Goal: Task Accomplishment & Management: Use online tool/utility

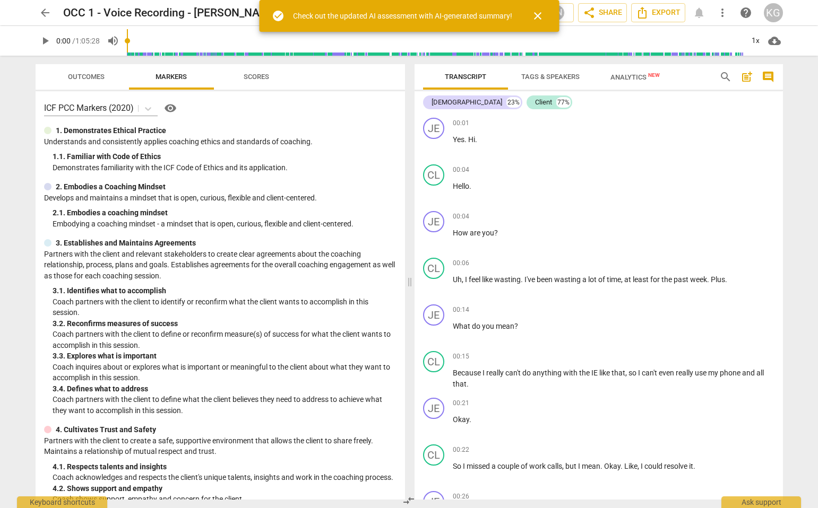
click at [40, 10] on span "arrow_back" at bounding box center [45, 12] width 13 height 13
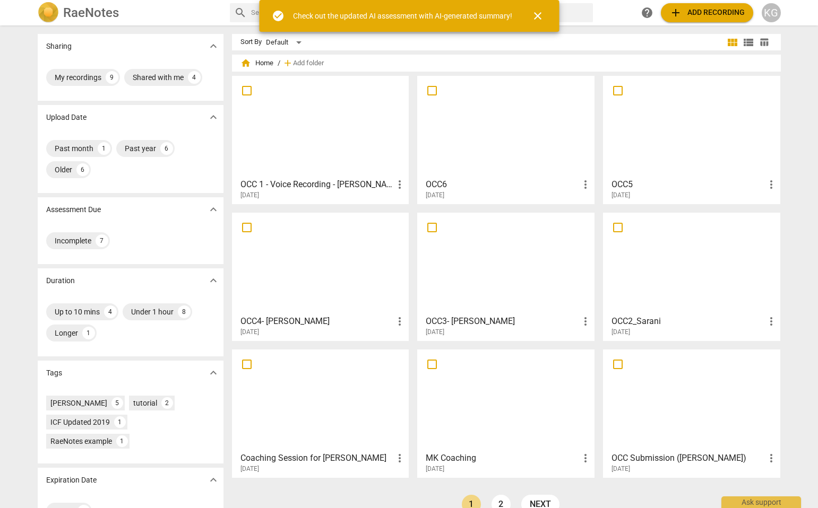
click at [353, 54] on div "Sort By Default view_module view_list table_chart home Home / add Add folder OC…" at bounding box center [510, 281] width 557 height 494
click at [377, 15] on span "close" at bounding box center [537, 16] width 13 height 13
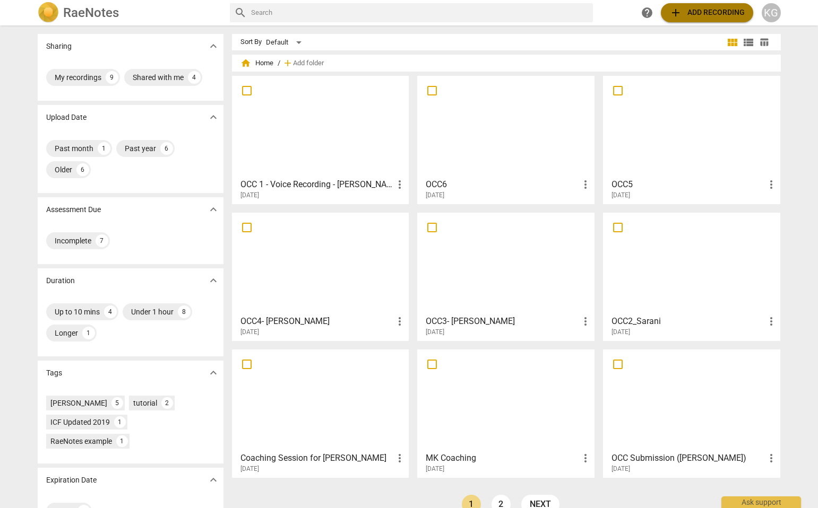
click at [377, 17] on span "add Add recording" at bounding box center [706, 12] width 75 height 13
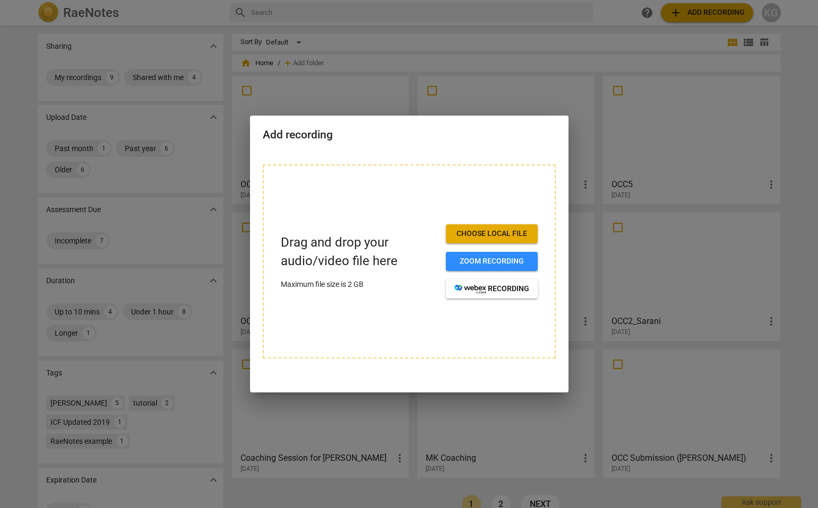
click at [377, 231] on span "Choose local file" at bounding box center [491, 234] width 75 height 11
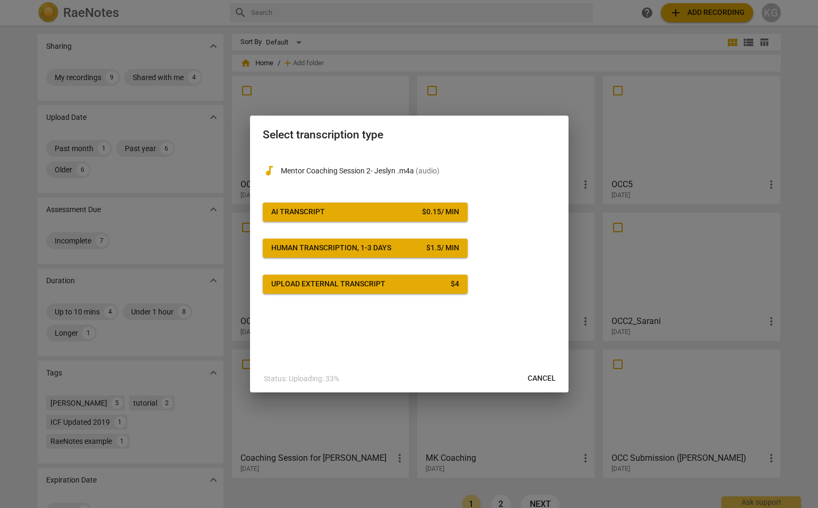
click at [377, 221] on button "AI Transcript $ 0.15 / min" at bounding box center [365, 212] width 205 height 19
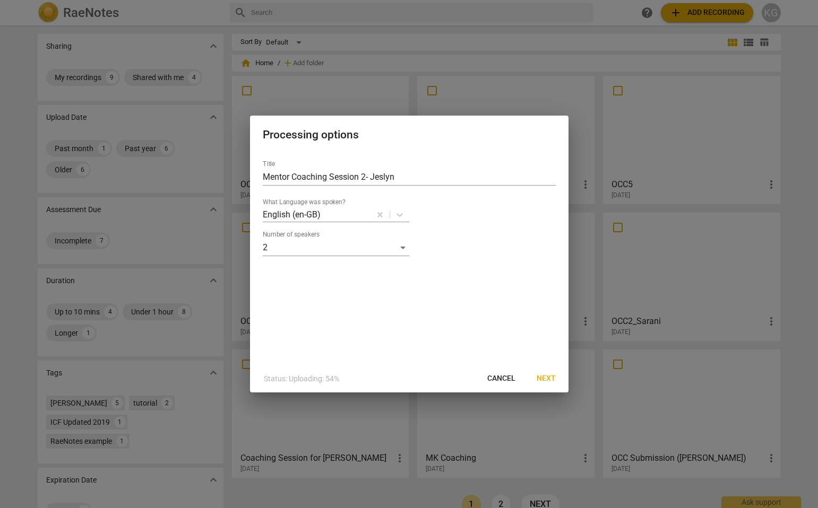
click at [377, 381] on span "Next" at bounding box center [545, 379] width 19 height 11
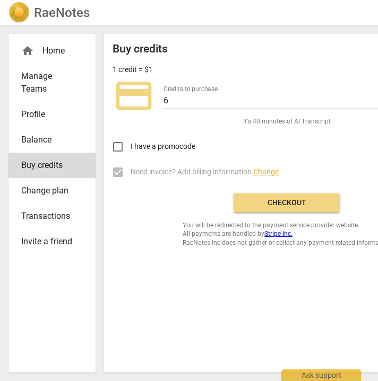
click at [294, 202] on span "Checkout" at bounding box center [286, 203] width 89 height 11
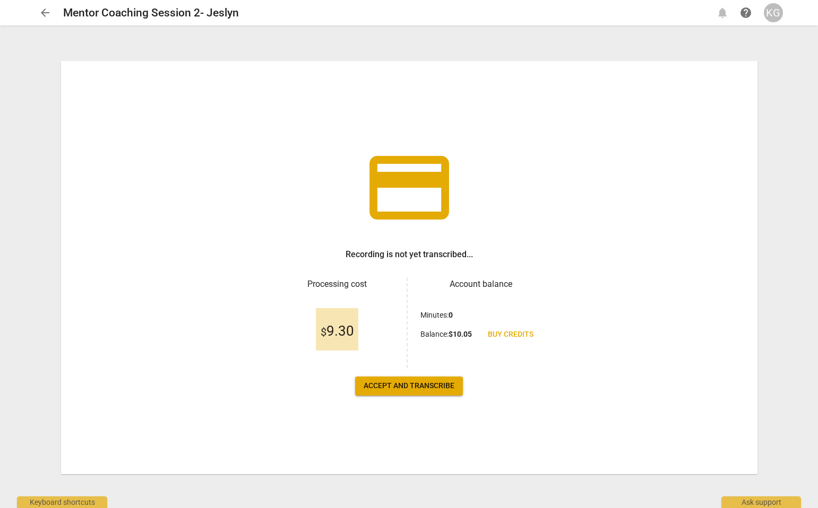
click at [377, 379] on button "Accept and transcribe" at bounding box center [409, 386] width 108 height 19
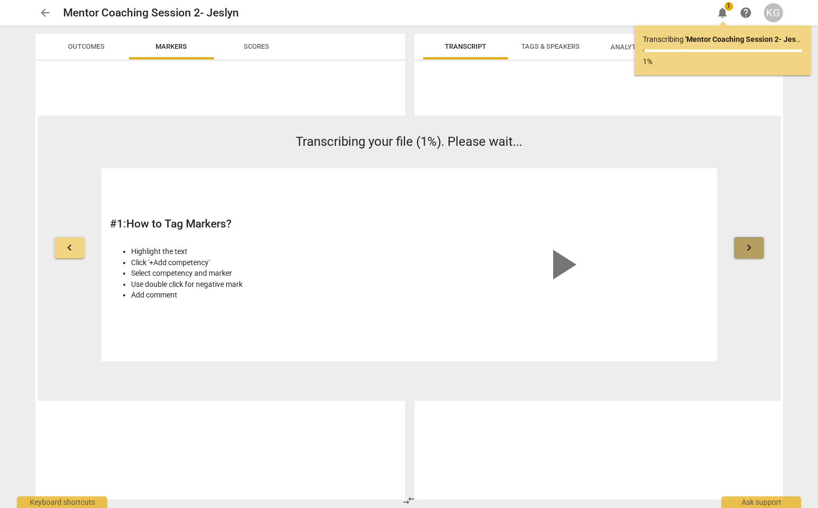
click at [377, 246] on span "keyboard_arrow_right" at bounding box center [748, 247] width 13 height 13
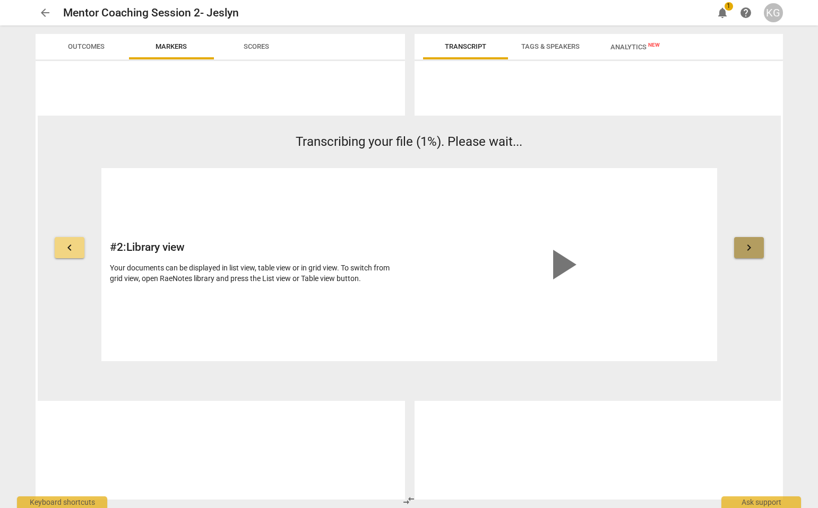
click at [377, 246] on span "keyboard_arrow_right" at bounding box center [748, 247] width 13 height 13
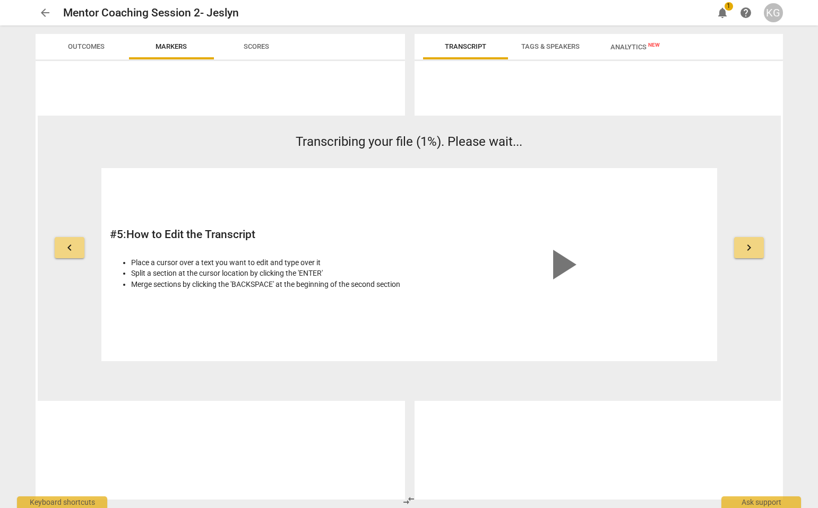
click at [377, 246] on span "keyboard_arrow_right" at bounding box center [748, 247] width 13 height 13
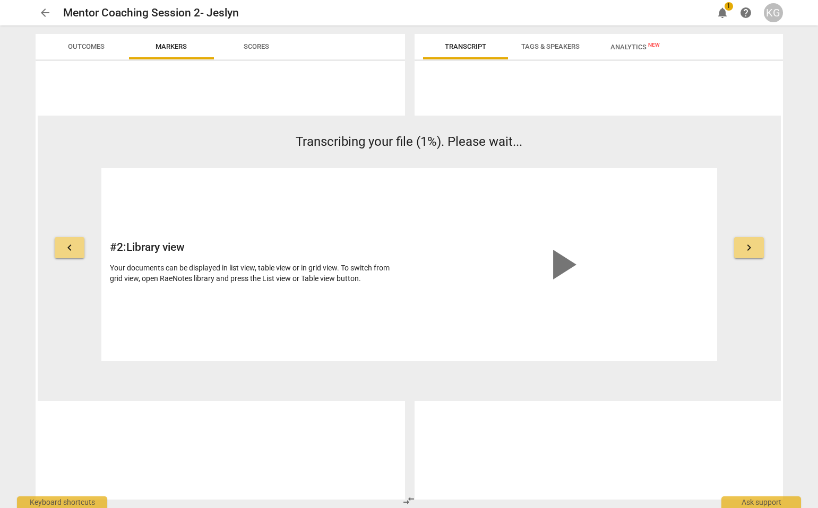
click at [377, 246] on span "keyboard_arrow_right" at bounding box center [748, 247] width 13 height 13
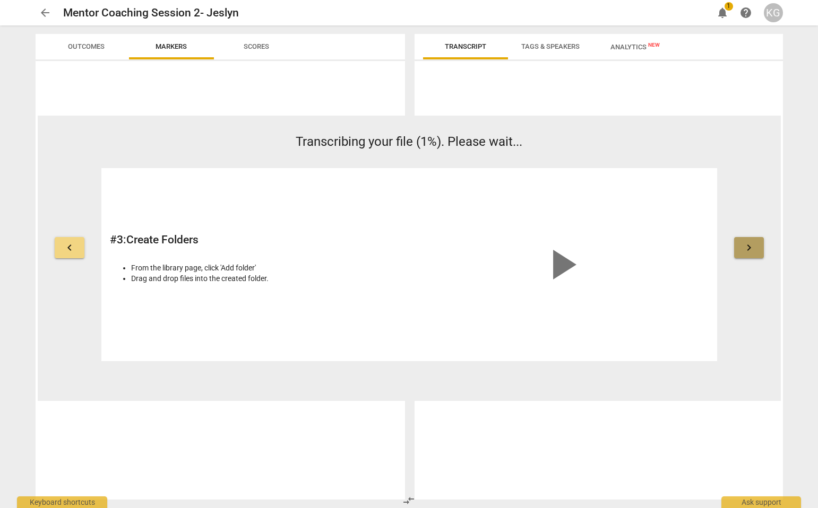
click at [377, 246] on span "keyboard_arrow_right" at bounding box center [748, 247] width 13 height 13
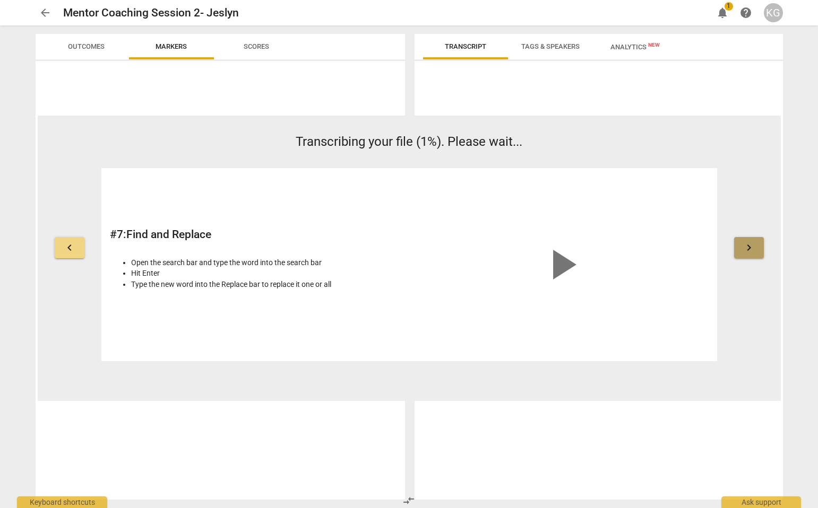
click at [377, 246] on span "keyboard_arrow_right" at bounding box center [748, 247] width 13 height 13
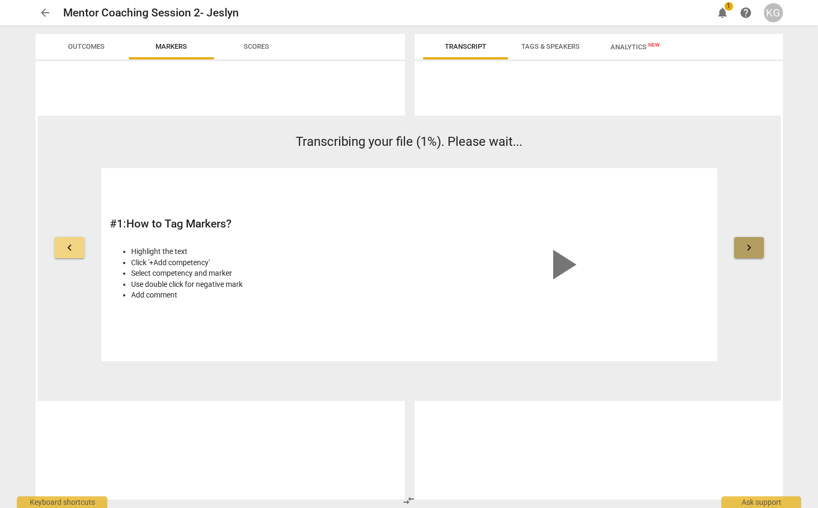
click at [377, 246] on span "keyboard_arrow_right" at bounding box center [748, 247] width 13 height 13
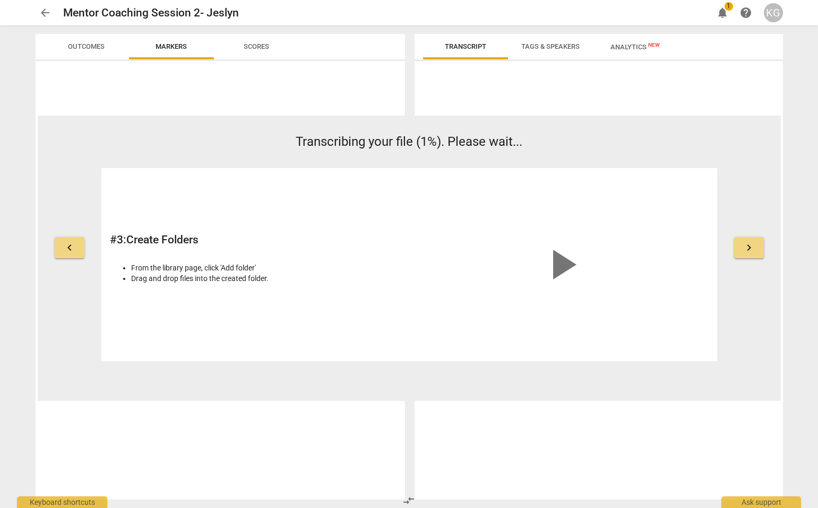
click at [377, 246] on span "keyboard_arrow_right" at bounding box center [748, 247] width 13 height 13
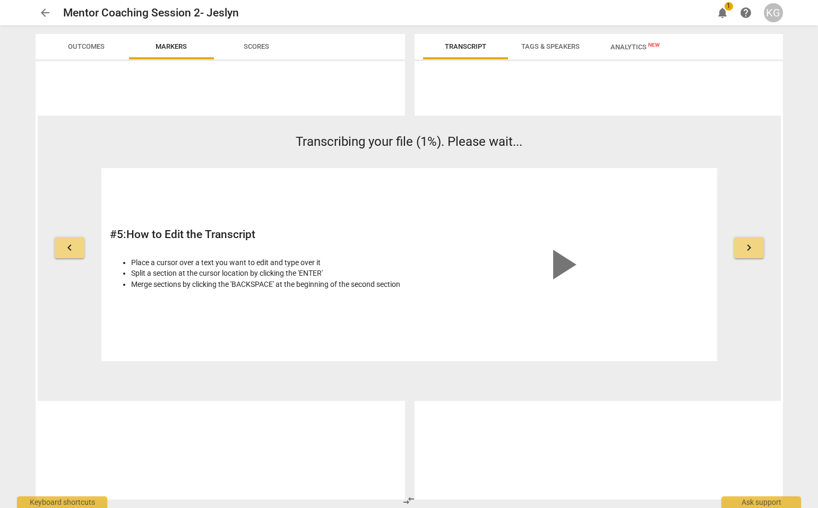
click at [377, 246] on span "keyboard_arrow_right" at bounding box center [748, 247] width 13 height 13
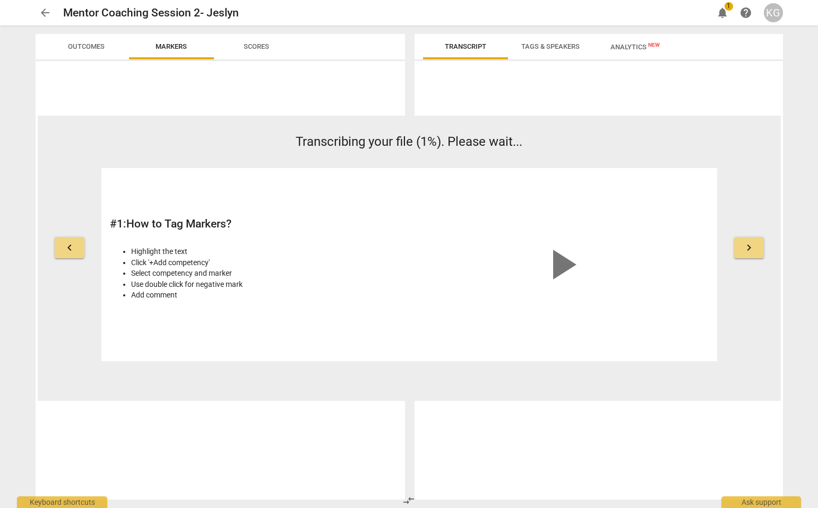
click at [377, 246] on span "keyboard_arrow_right" at bounding box center [748, 247] width 13 height 13
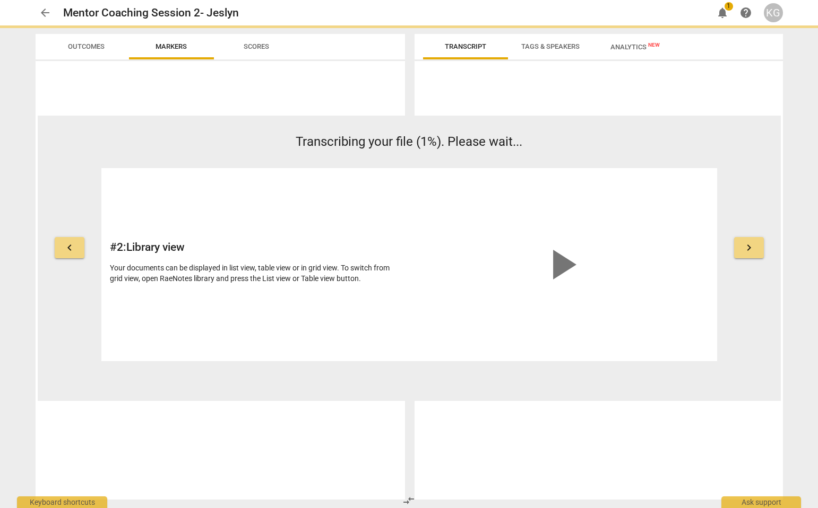
click at [377, 38] on button "Tags & Speakers" at bounding box center [550, 46] width 85 height 25
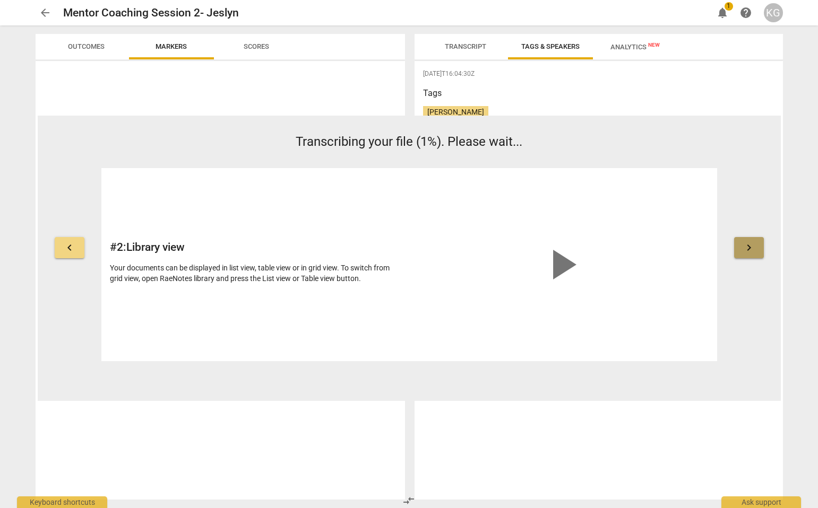
click at [377, 243] on span "keyboard_arrow_right" at bounding box center [748, 247] width 13 height 13
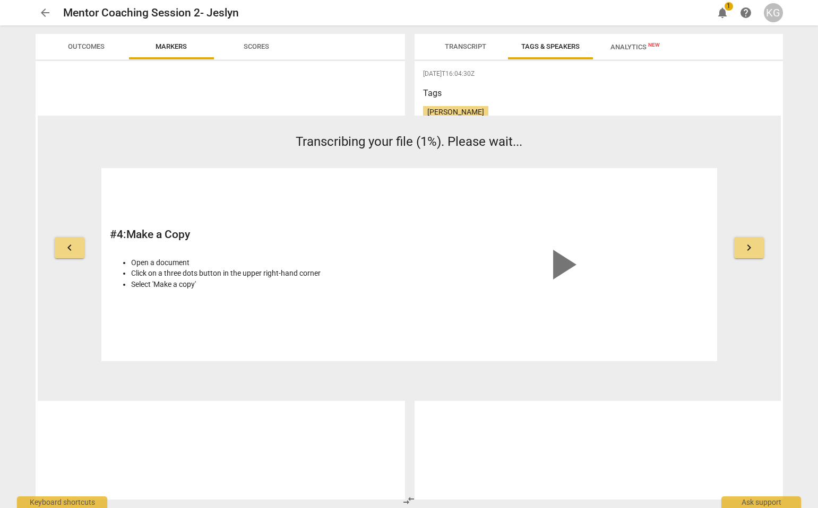
click at [377, 243] on span "keyboard_arrow_right" at bounding box center [748, 247] width 13 height 13
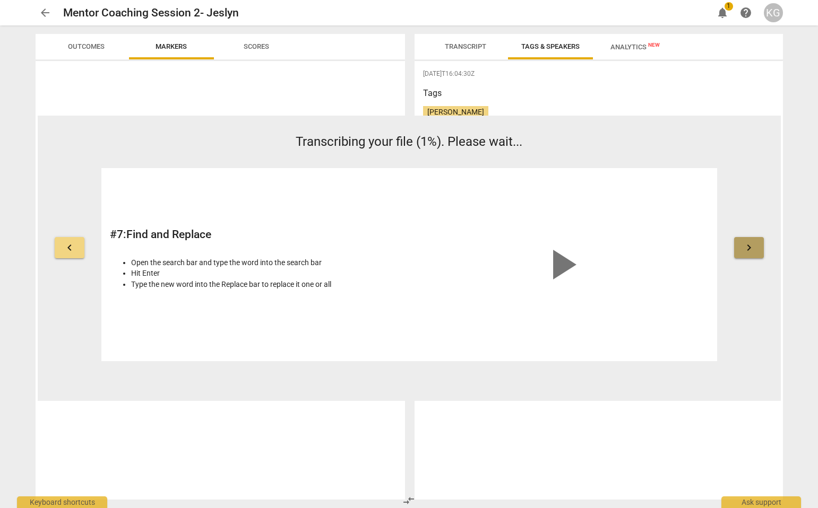
click at [377, 243] on span "keyboard_arrow_right" at bounding box center [748, 247] width 13 height 13
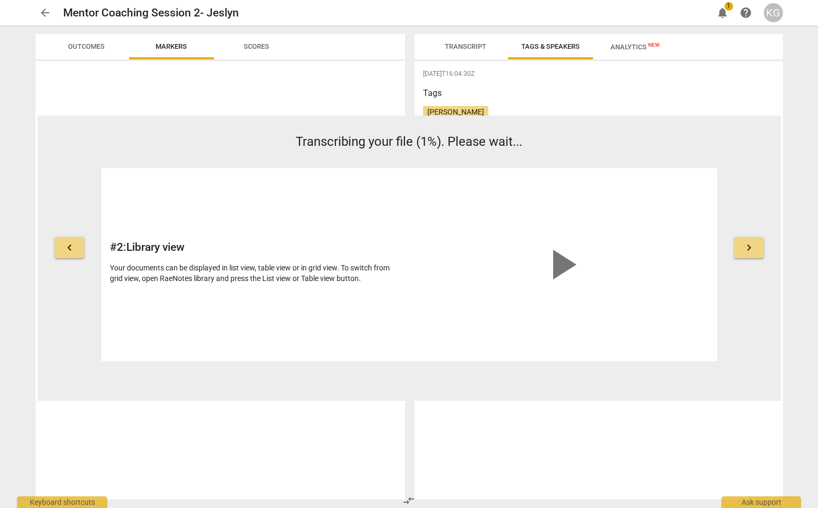
click at [377, 243] on span "keyboard_arrow_right" at bounding box center [748, 247] width 13 height 13
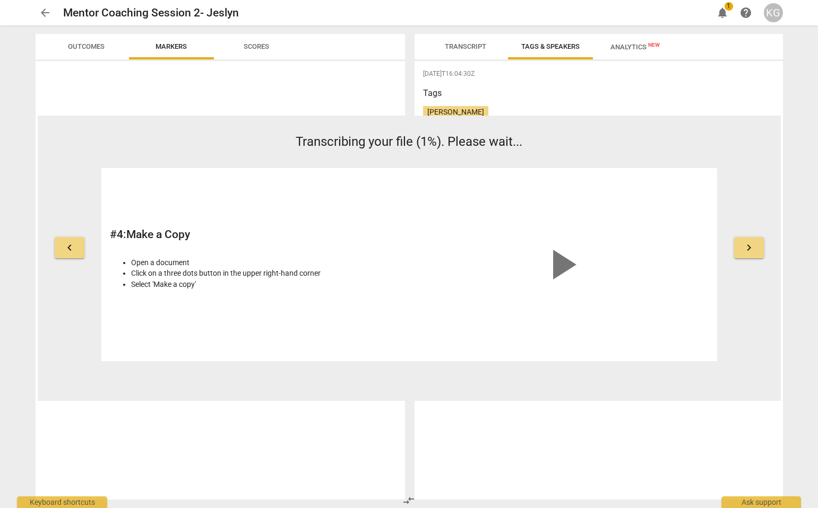
click at [377, 95] on h3 "Tags" at bounding box center [598, 93] width 351 height 13
click at [377, 92] on h3 "Tags" at bounding box center [598, 93] width 351 height 13
click at [50, 122] on div "keyboard_arrow_left Transcribing your file (1%). Please wait... # 4 : Make a Co…" at bounding box center [409, 258] width 743 height 285
click at [377, 118] on div "keyboard_arrow_left Transcribing your file (1%). Please wait... # 4 : Make a Co…" at bounding box center [409, 258] width 743 height 285
click at [377, 131] on div "keyboard_arrow_left Transcribing your file (1%). Please wait... # 4 : Make a Co…" at bounding box center [409, 258] width 743 height 285
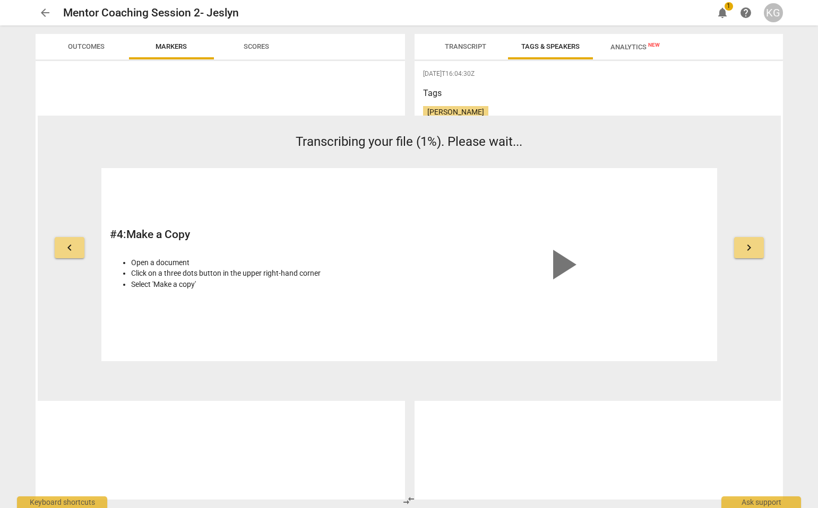
click at [377, 381] on div "[DATE]T16:04:30Z Tags [PERSON_NAME] People" at bounding box center [598, 280] width 368 height 439
click at [377, 46] on span "Transcript" at bounding box center [465, 46] width 41 height 8
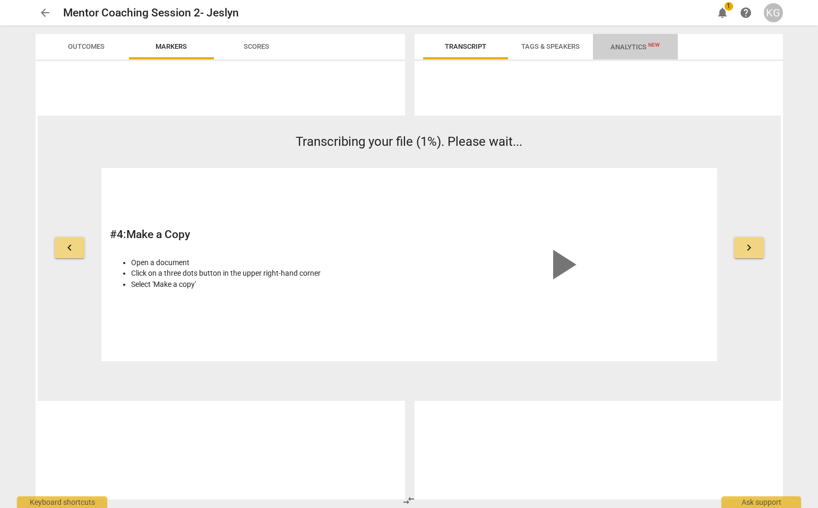
click at [377, 43] on span "Analytics New" at bounding box center [634, 47] width 49 height 8
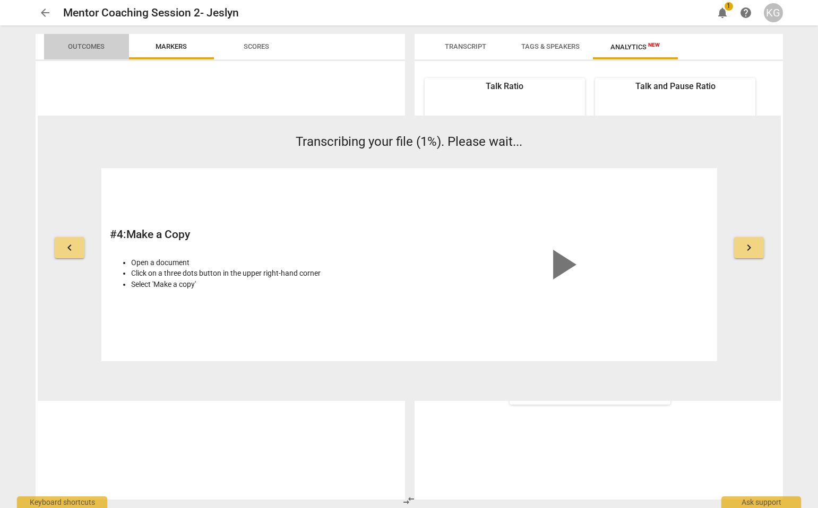
click at [86, 49] on span "Outcomes" at bounding box center [86, 46] width 37 height 8
click at [42, 8] on span "arrow_back" at bounding box center [45, 12] width 13 height 13
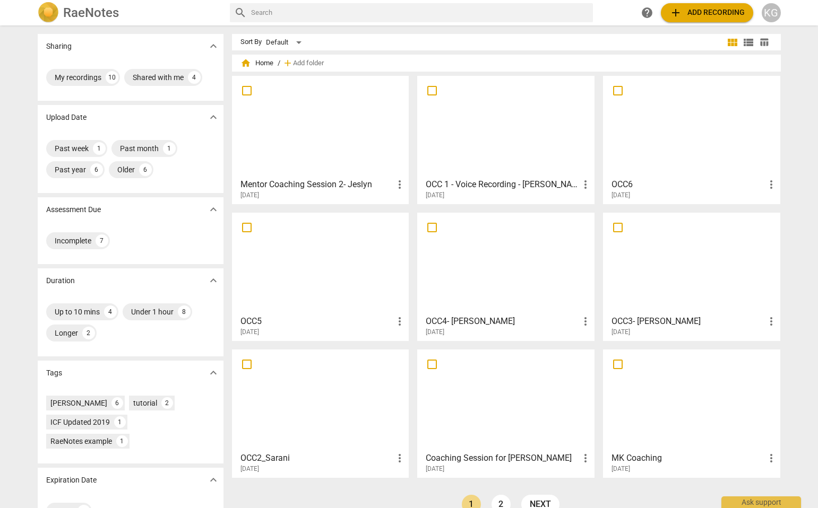
click at [336, 119] on div at bounding box center [321, 127] width 170 height 94
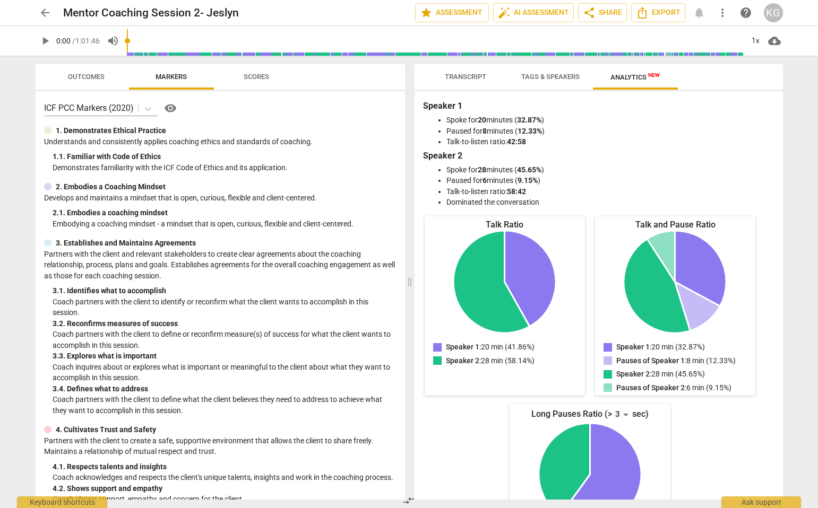
click at [377, 73] on span "Tags & Speakers" at bounding box center [550, 77] width 58 height 8
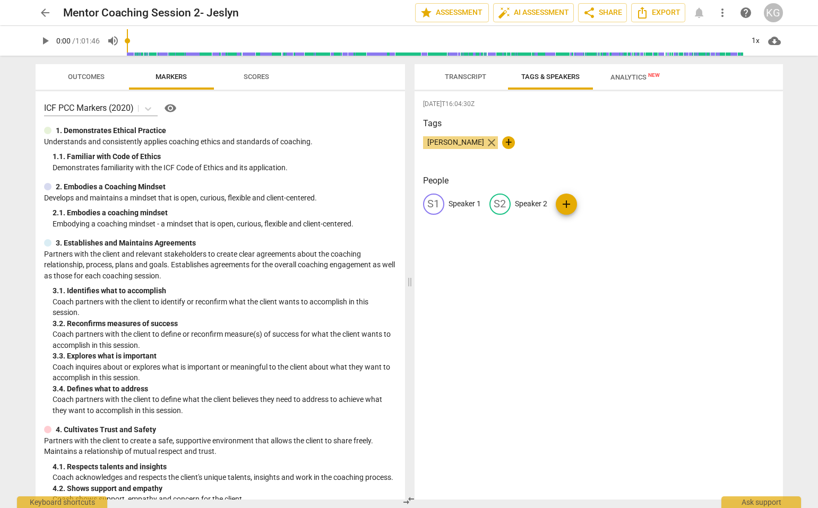
click at [377, 140] on span "close" at bounding box center [491, 142] width 13 height 13
click at [377, 200] on p "Speaker 1" at bounding box center [464, 203] width 32 height 11
click at [377, 80] on span "Transcript" at bounding box center [465, 77] width 41 height 8
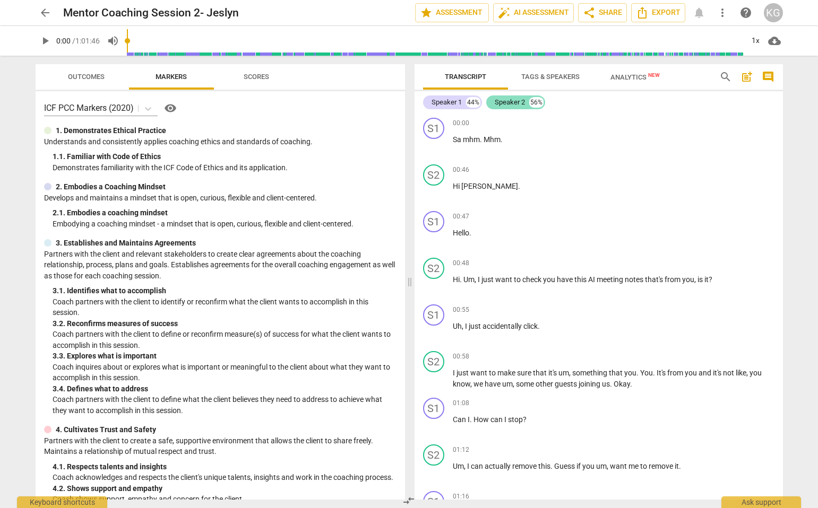
click at [377, 102] on div "Speaker 2" at bounding box center [509, 102] width 30 height 11
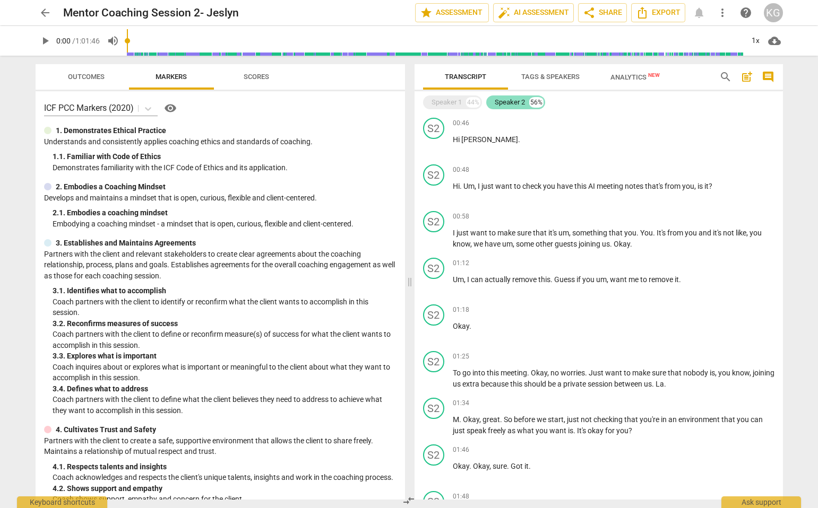
click at [377, 101] on div "Speaker 2" at bounding box center [509, 102] width 30 height 11
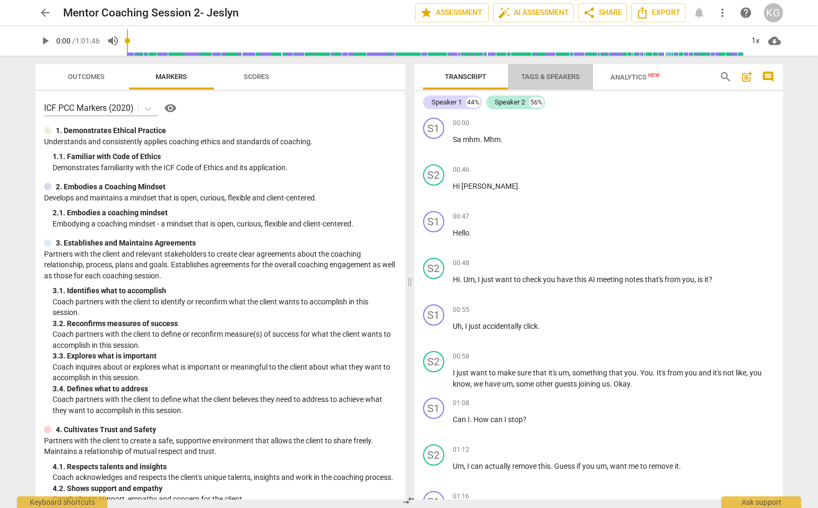
click at [377, 73] on span "Tags & Speakers" at bounding box center [550, 77] width 58 height 8
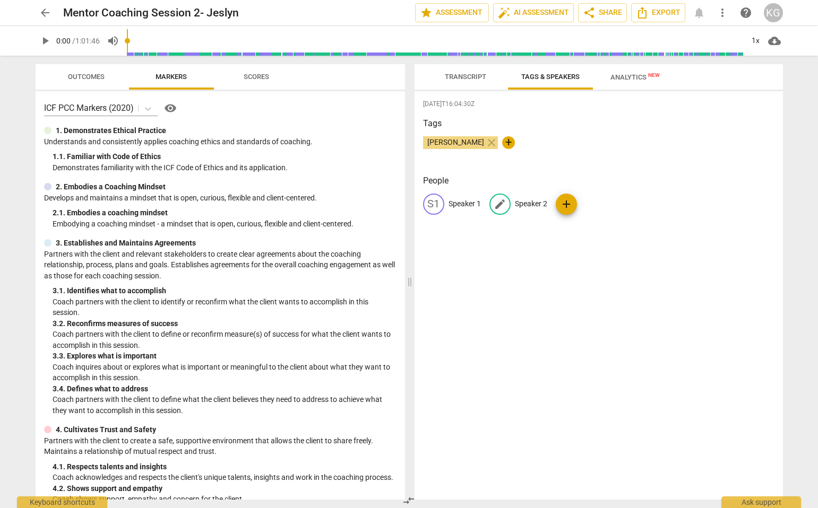
click at [377, 203] on p "Speaker 2" at bounding box center [531, 203] width 32 height 11
type input "[DEMOGRAPHIC_DATA]"
click at [377, 203] on p "Speaker 1" at bounding box center [464, 203] width 32 height 11
type input "[PERSON_NAME]"
click at [377, 279] on div "[DATE]T16:04:30Z Tags [PERSON_NAME] close + People edit [PERSON_NAME] JE Jeslyn…" at bounding box center [598, 295] width 368 height 409
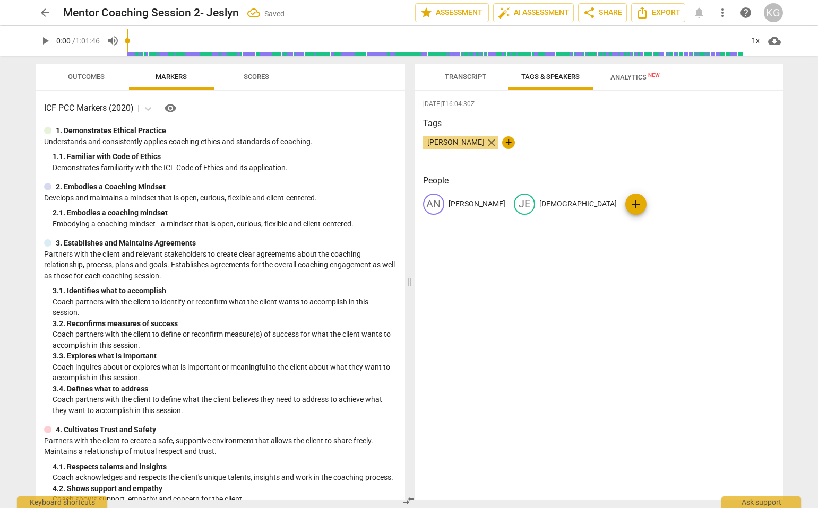
click at [377, 142] on span "close" at bounding box center [491, 142] width 13 height 13
click at [377, 77] on span "Analytics New" at bounding box center [634, 77] width 49 height 8
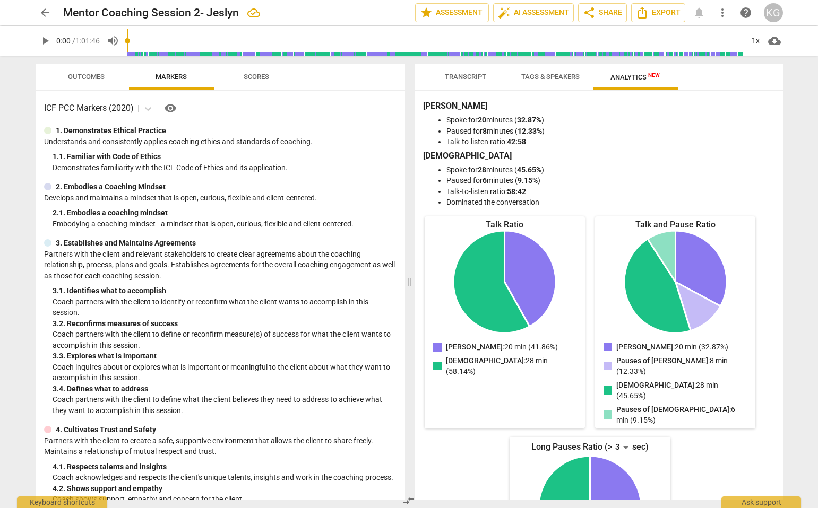
click at [377, 75] on span "Transcript" at bounding box center [465, 77] width 41 height 8
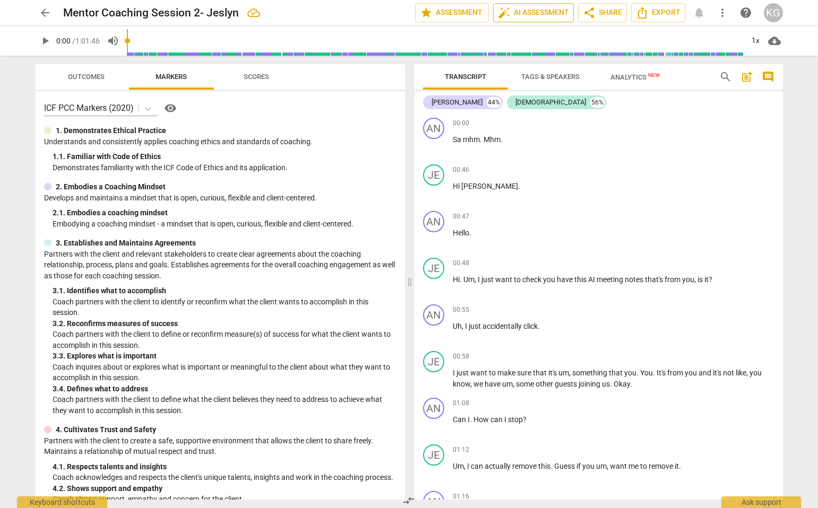
click at [377, 15] on span "auto_fix_high AI Assessment" at bounding box center [533, 12] width 71 height 13
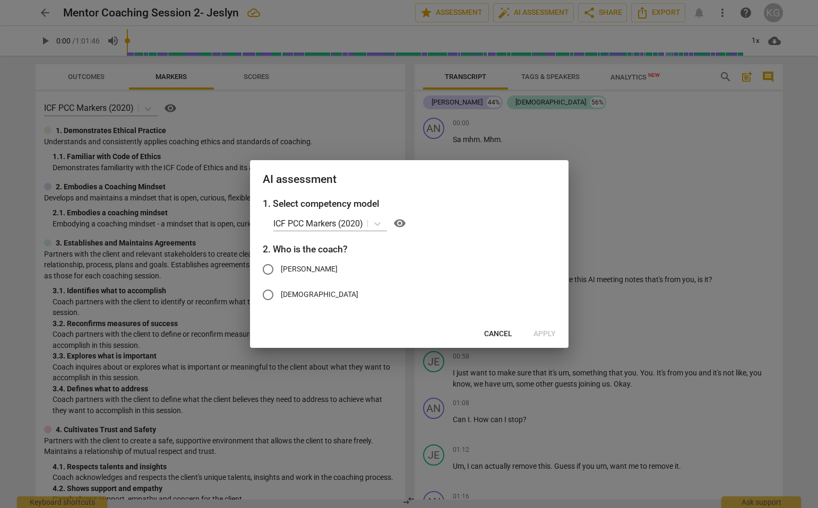
click at [285, 294] on span "[DEMOGRAPHIC_DATA]" at bounding box center [319, 294] width 77 height 11
click at [281, 294] on input "[DEMOGRAPHIC_DATA]" at bounding box center [267, 294] width 25 height 25
radio input "true"
click at [377, 334] on span "Apply" at bounding box center [544, 334] width 22 height 11
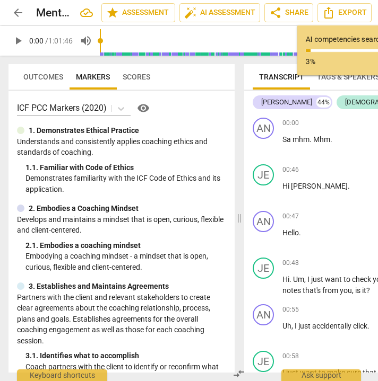
click at [170, 362] on p "Coach partners with the client to identify or reconfirm what the client wants t…" at bounding box center [125, 373] width 201 height 22
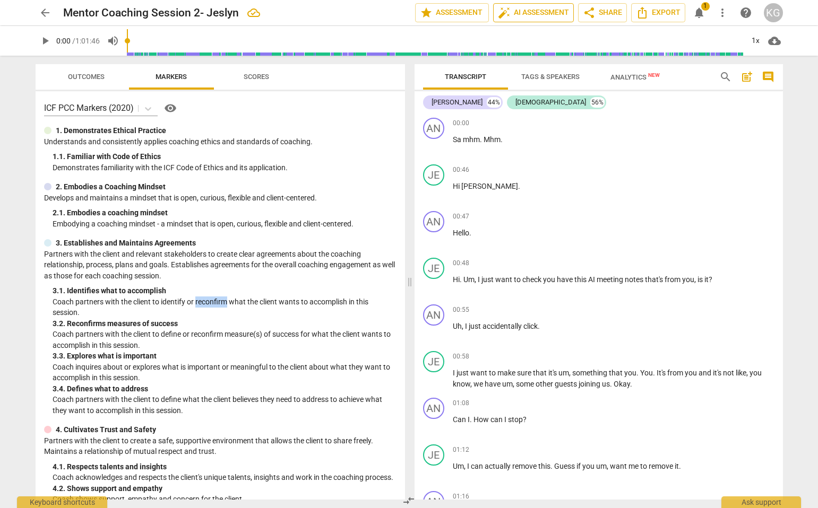
click at [377, 13] on span "auto_fix_high AI Assessment" at bounding box center [533, 12] width 71 height 13
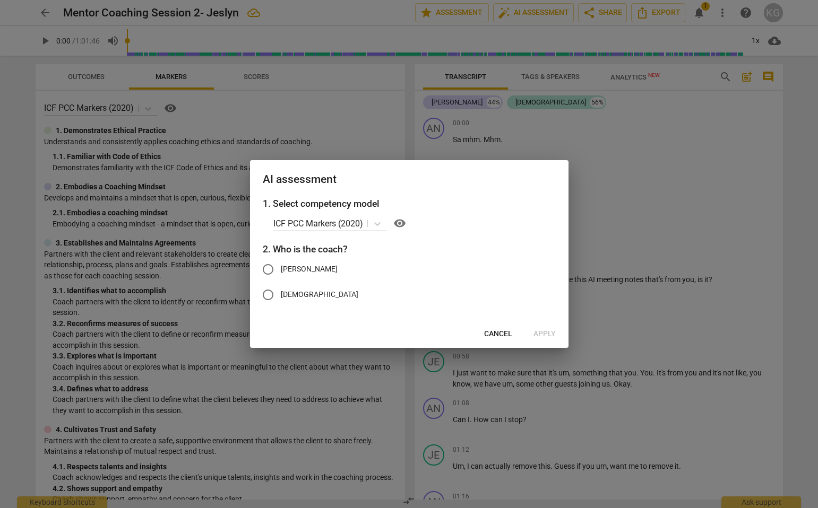
click at [300, 296] on span "[DEMOGRAPHIC_DATA]" at bounding box center [319, 294] width 77 height 11
click at [281, 296] on input "[DEMOGRAPHIC_DATA]" at bounding box center [267, 294] width 25 height 25
radio input "true"
click at [377, 334] on span "Apply" at bounding box center [544, 334] width 22 height 11
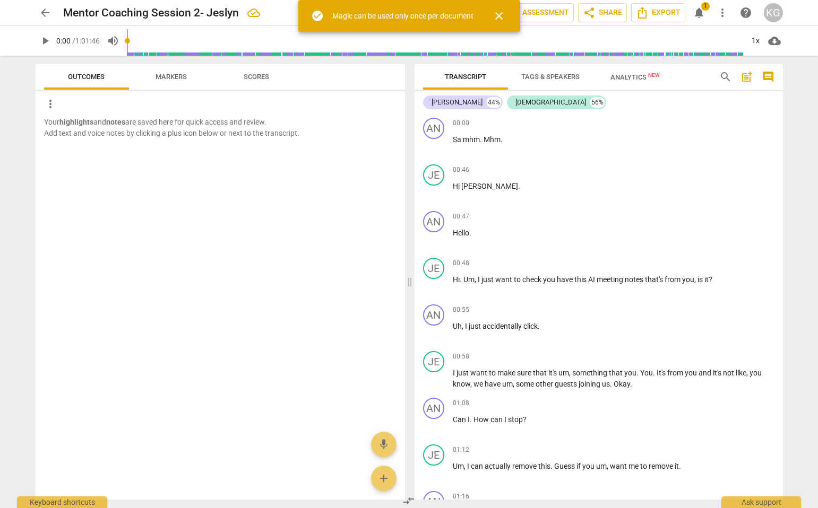
click at [173, 73] on span "Markers" at bounding box center [170, 77] width 31 height 8
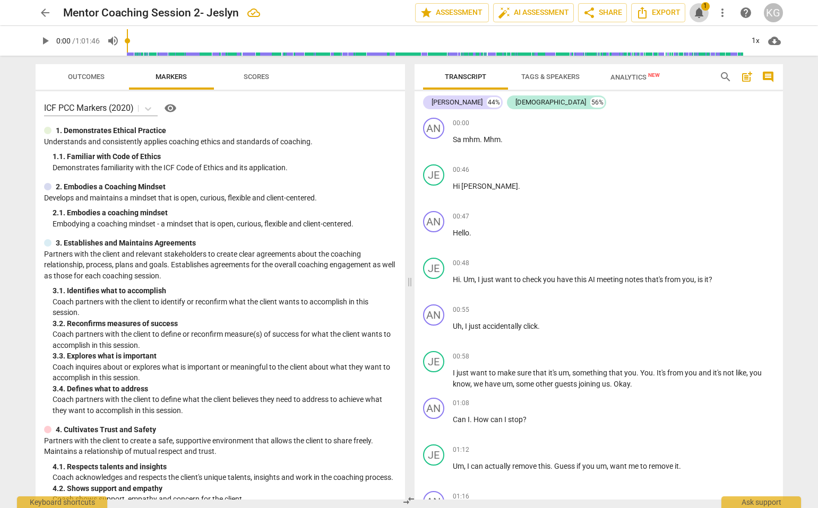
click at [377, 12] on span "notifications" at bounding box center [698, 12] width 13 height 13
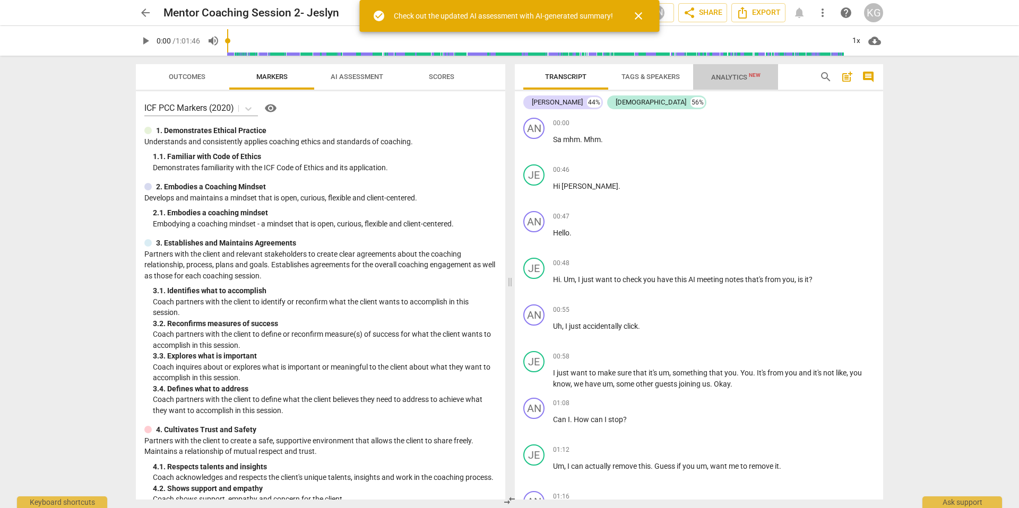
click at [743, 72] on span "Analytics New" at bounding box center [735, 77] width 75 height 16
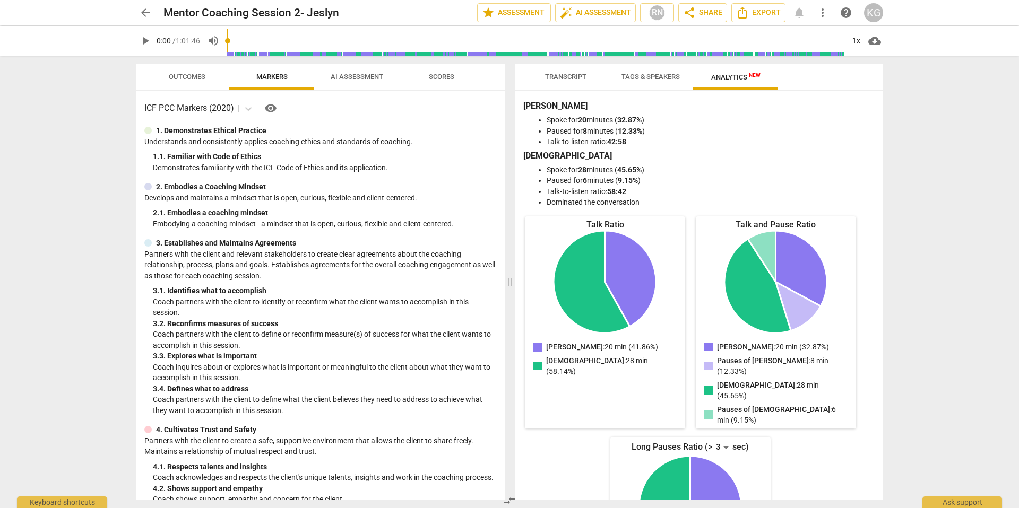
click at [663, 77] on span "Tags & Speakers" at bounding box center [650, 77] width 58 height 8
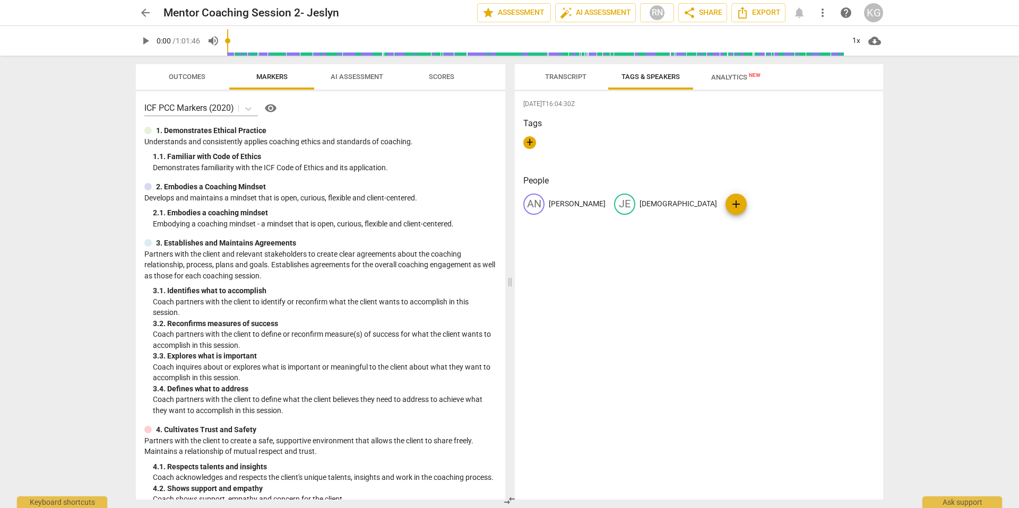
click at [559, 80] on span "Transcript" at bounding box center [565, 77] width 41 height 8
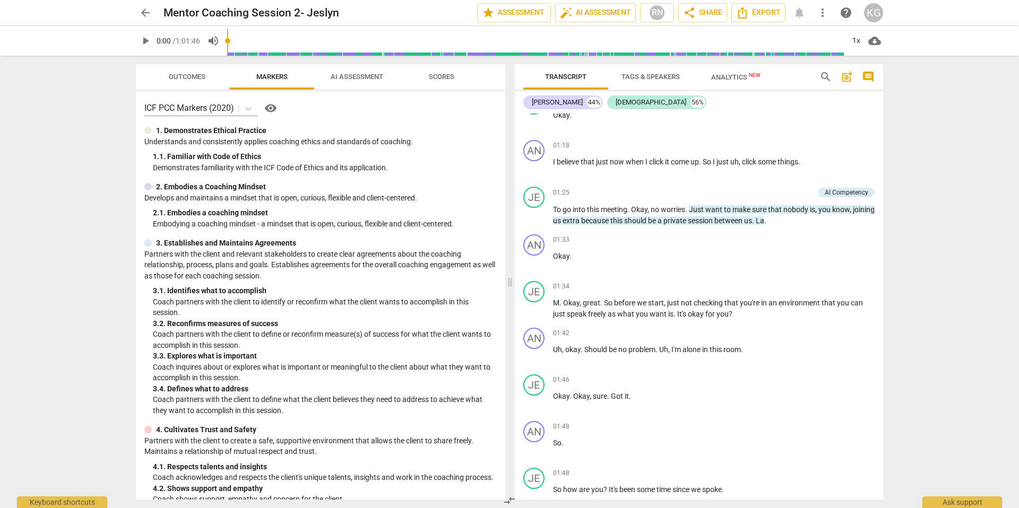
scroll to position [458, 0]
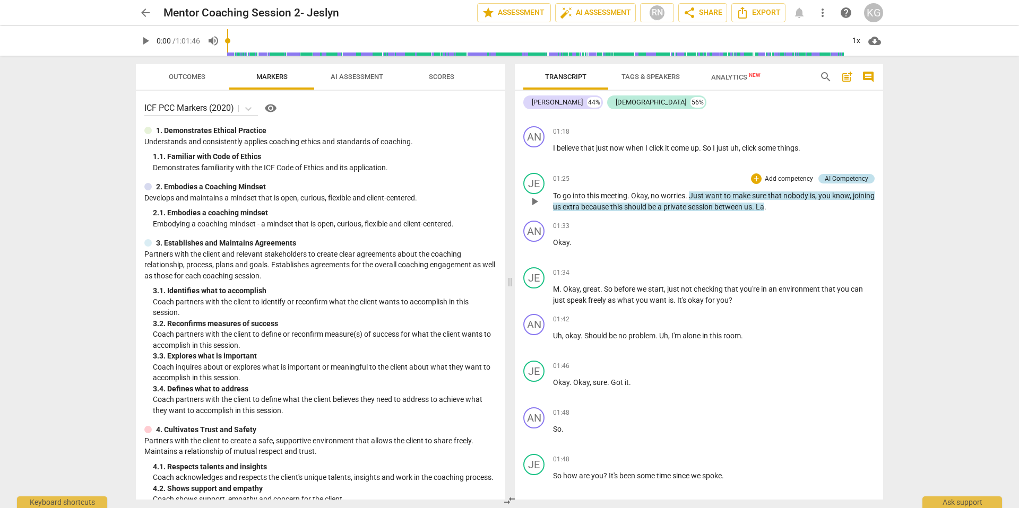
click at [835, 180] on div "AI Competency" at bounding box center [846, 179] width 44 height 10
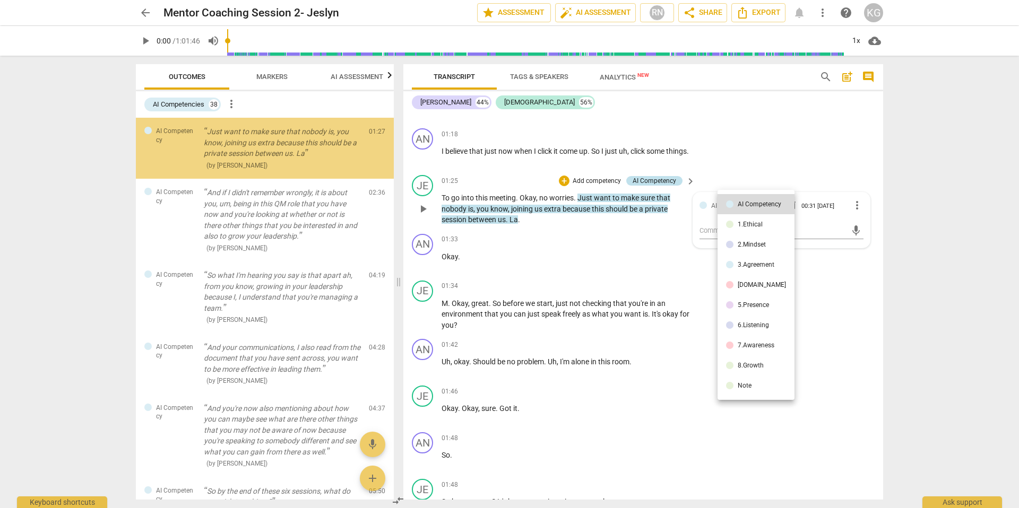
scroll to position [471, 0]
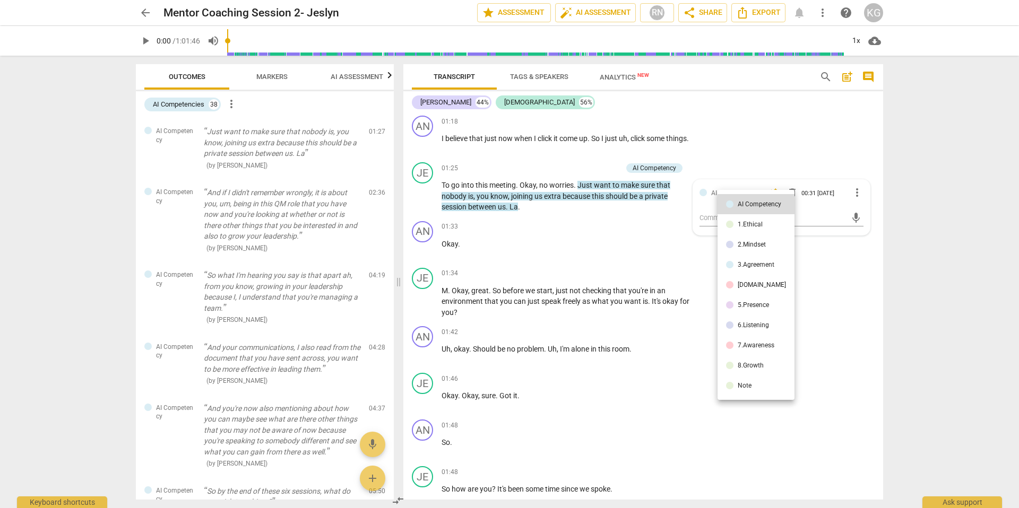
click at [894, 160] on div at bounding box center [509, 254] width 1019 height 508
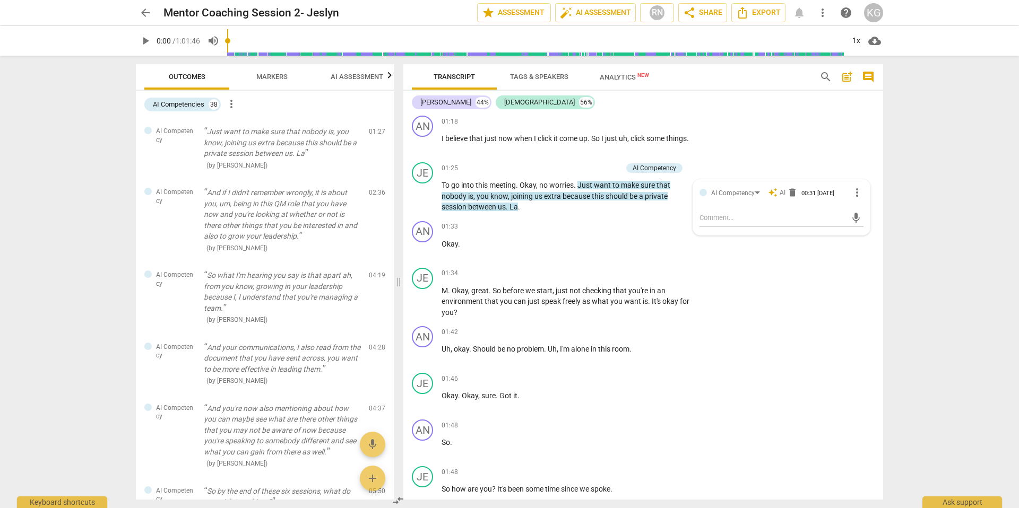
click at [894, 160] on div "arrow_back Mentor Coaching Session 2- Jeslyn edit star Assessment auto_fix_high…" at bounding box center [509, 254] width 1019 height 508
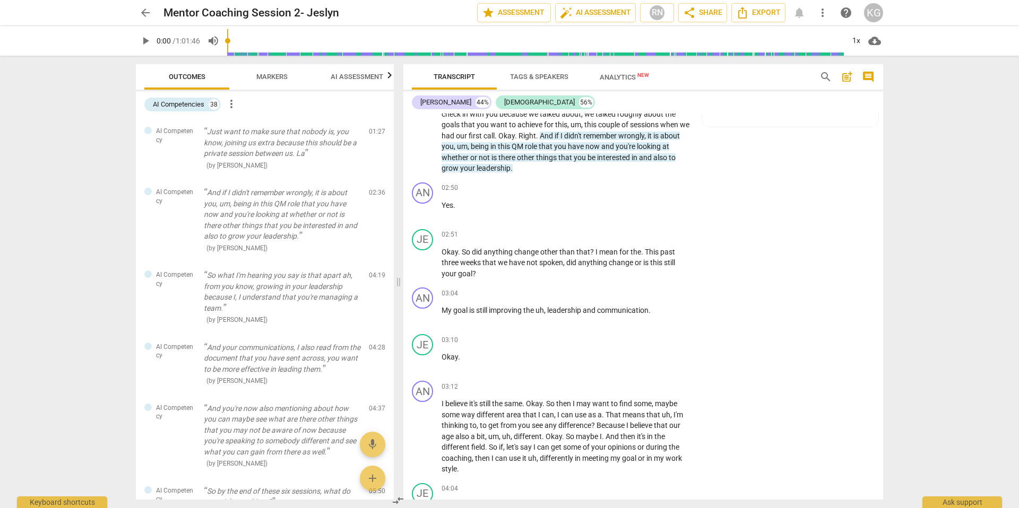
scroll to position [1218, 0]
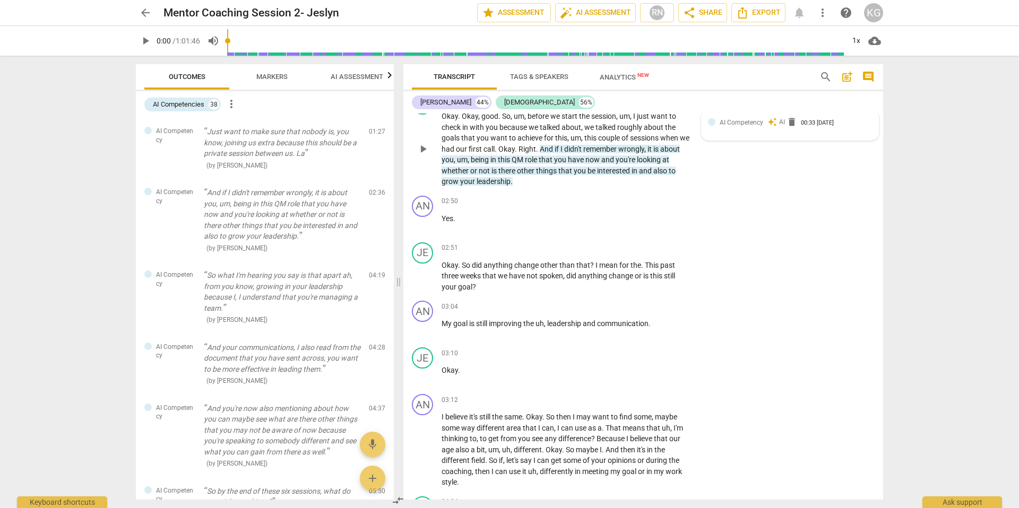
click at [742, 126] on span "AI Competency" at bounding box center [741, 122] width 44 height 7
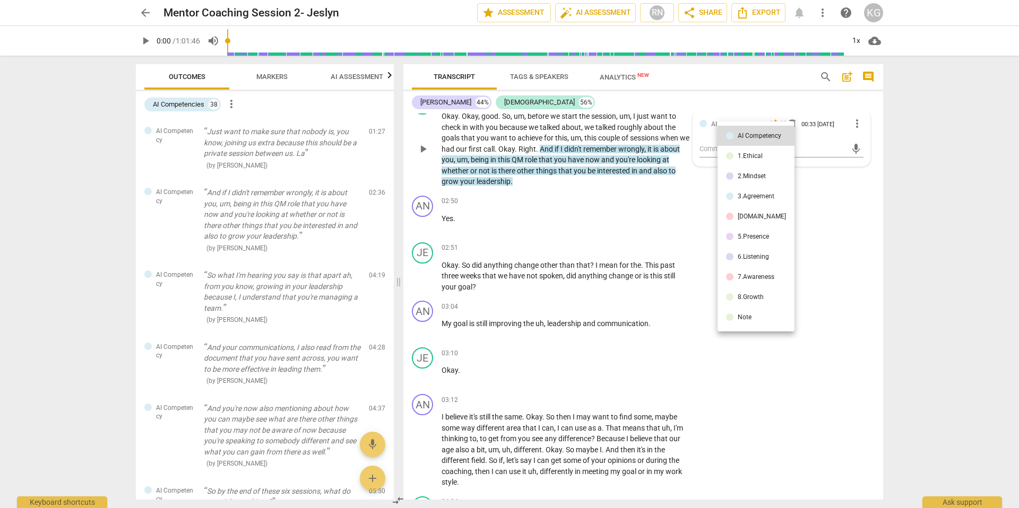
click at [913, 202] on div at bounding box center [509, 254] width 1019 height 508
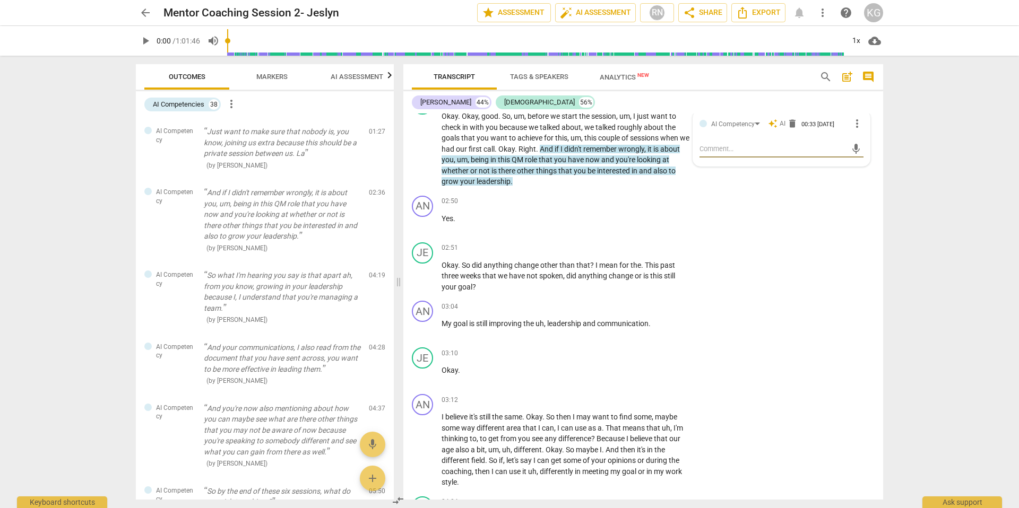
click at [701, 127] on div at bounding box center [702, 123] width 7 height 7
click at [813, 223] on div "AN play_arrow pause 02:50 + Add competency keyboard_arrow_right Yes ." at bounding box center [643, 215] width 480 height 47
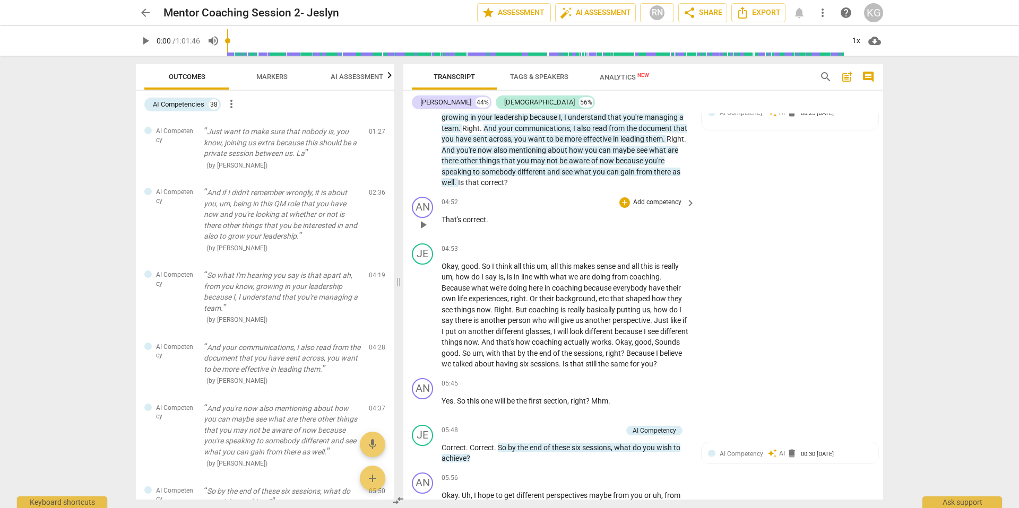
scroll to position [1943, 0]
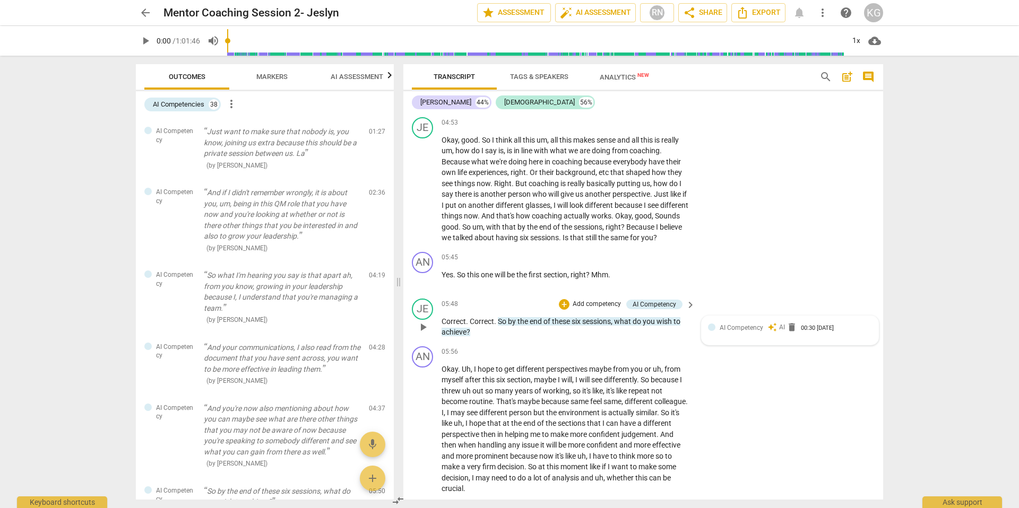
click at [729, 332] on span "AI Competency" at bounding box center [741, 327] width 44 height 7
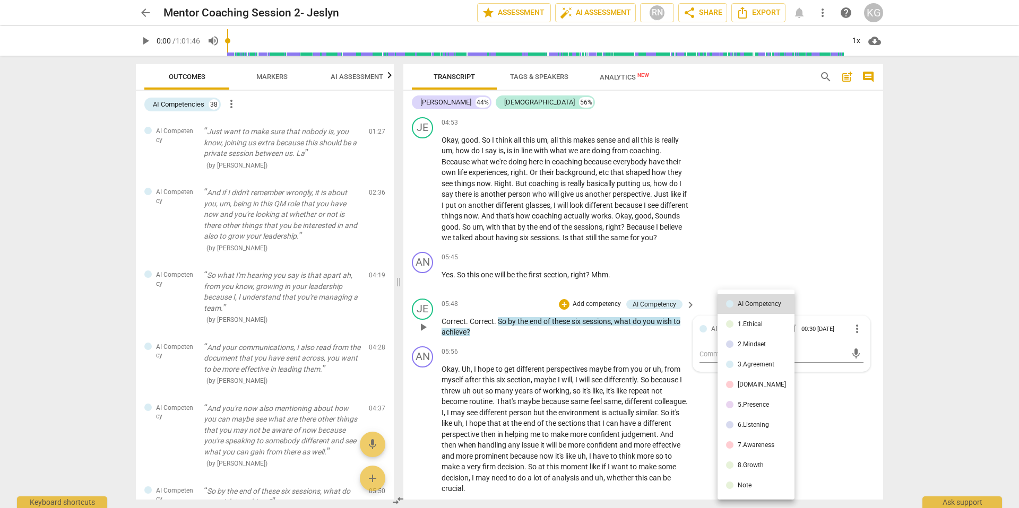
click at [757, 236] on div at bounding box center [509, 254] width 1019 height 508
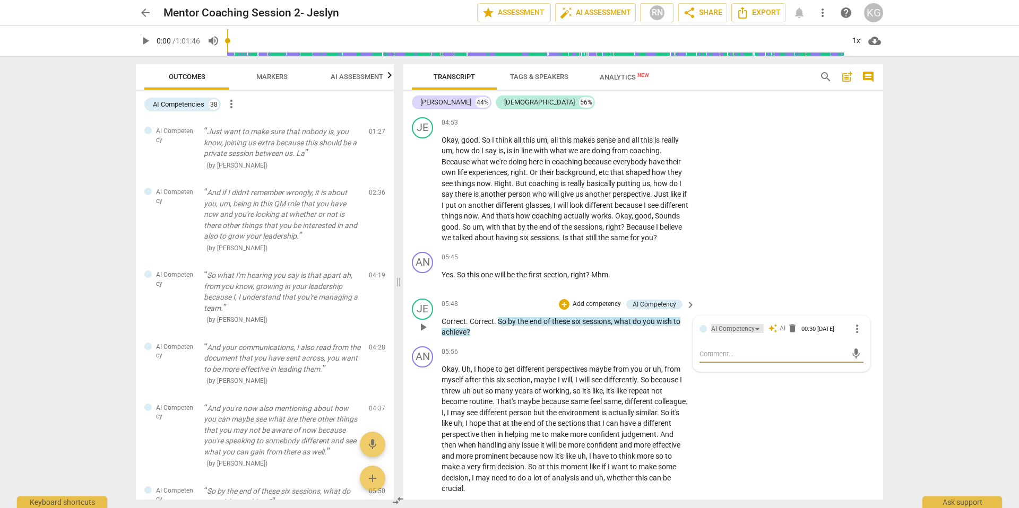
click at [755, 333] on div "AI Competency" at bounding box center [737, 328] width 53 height 9
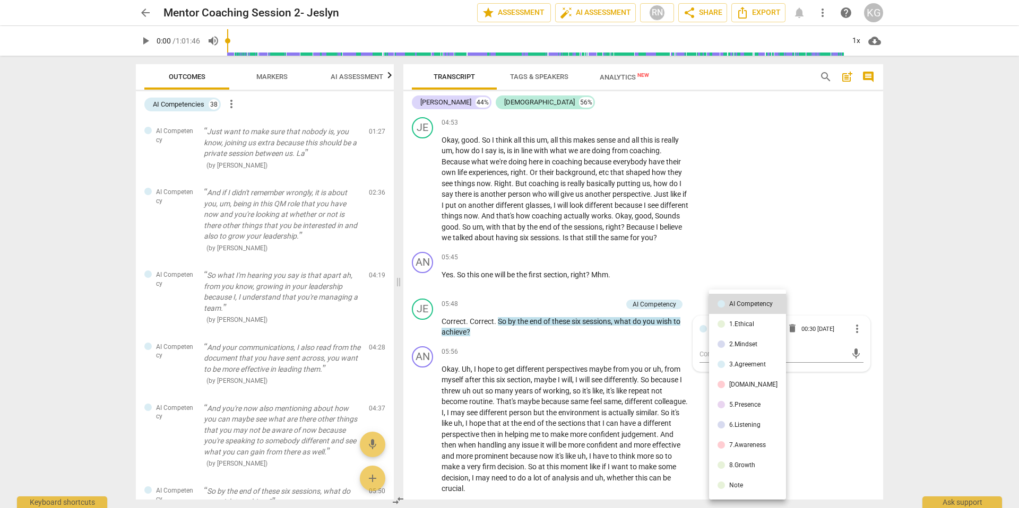
click at [811, 250] on div at bounding box center [509, 254] width 1019 height 508
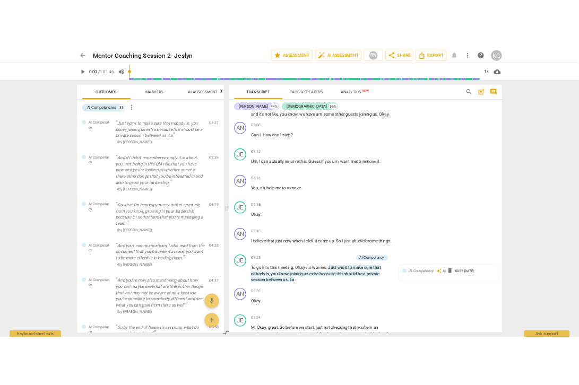
scroll to position [0, 0]
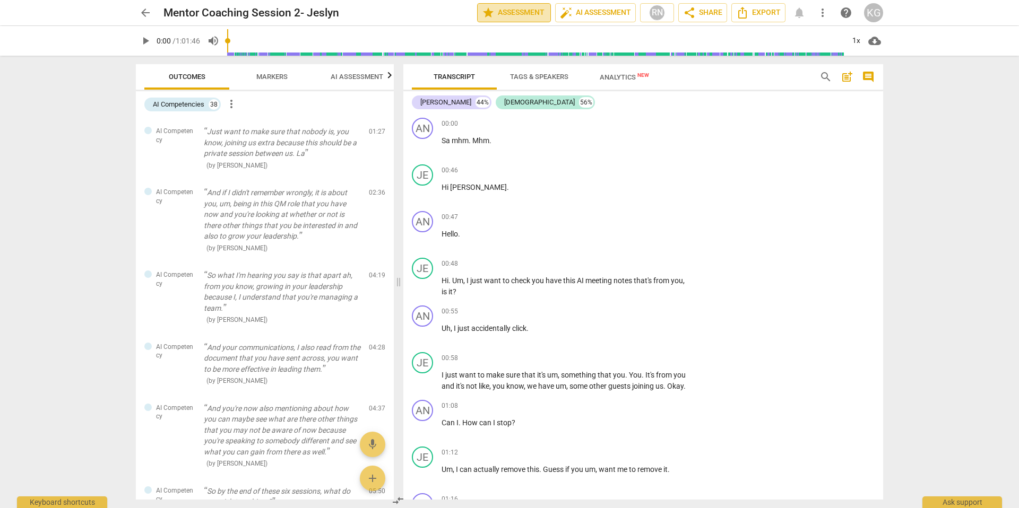
click at [512, 14] on span "star Assessment" at bounding box center [514, 12] width 64 height 13
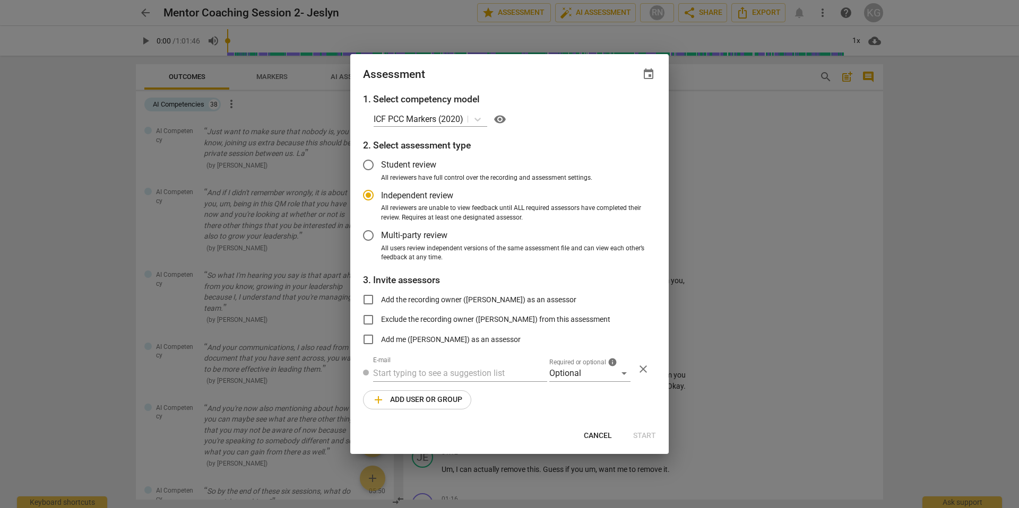
radio input "false"
click at [484, 338] on span "Add me (KC Gan) as an assessor" at bounding box center [451, 339] width 140 height 11
click at [381, 338] on input "Add me (KC Gan) as an assessor" at bounding box center [367, 339] width 25 height 25
checkbox input "true"
radio input "false"
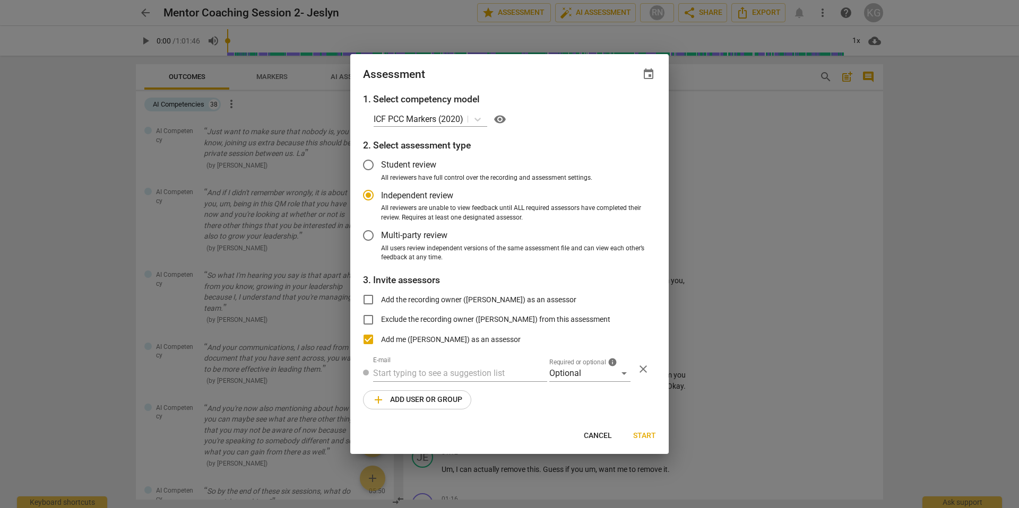
click at [401, 338] on span "Add me (KC Gan) as an assessor" at bounding box center [451, 339] width 140 height 11
click at [381, 338] on input "Add me (KC Gan) as an assessor" at bounding box center [367, 339] width 25 height 25
checkbox input "false"
radio input "false"
click at [441, 340] on span "Add me (KC Gan) as an assessor" at bounding box center [451, 339] width 140 height 11
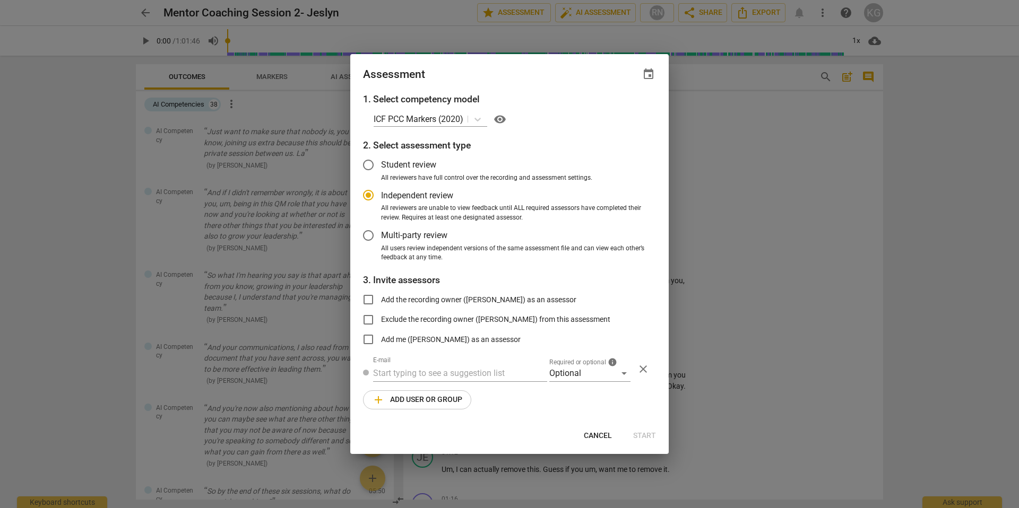
click at [381, 340] on input "Add me (KC Gan) as an assessor" at bounding box center [367, 339] width 25 height 25
checkbox input "true"
click at [652, 433] on span "Start" at bounding box center [644, 436] width 23 height 11
radio input "false"
type input "KC Gan <gankhekchyan@gmail.com>"
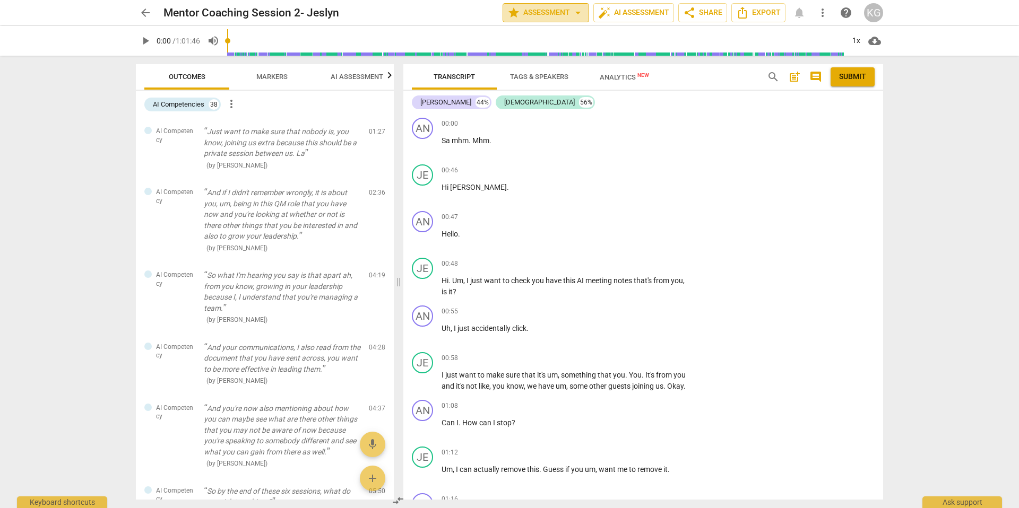
click at [571, 11] on span "arrow_drop_down" at bounding box center [577, 12] width 13 height 13
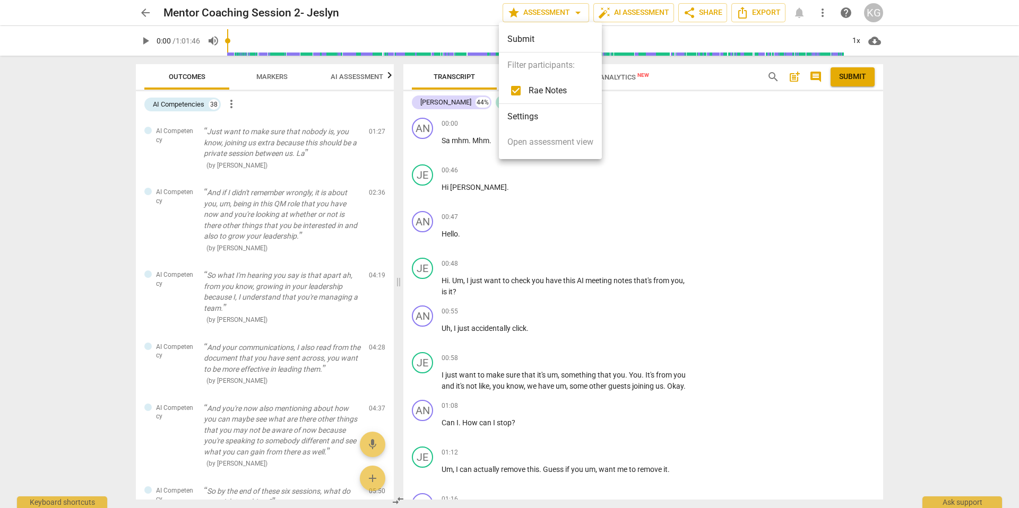
click at [691, 153] on div at bounding box center [509, 254] width 1019 height 508
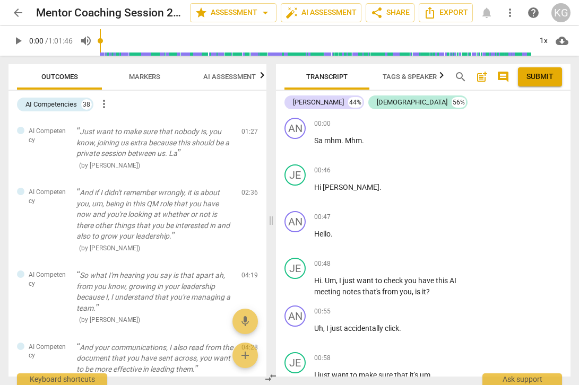
click at [206, 77] on span "AI Assessment" at bounding box center [229, 77] width 53 height 8
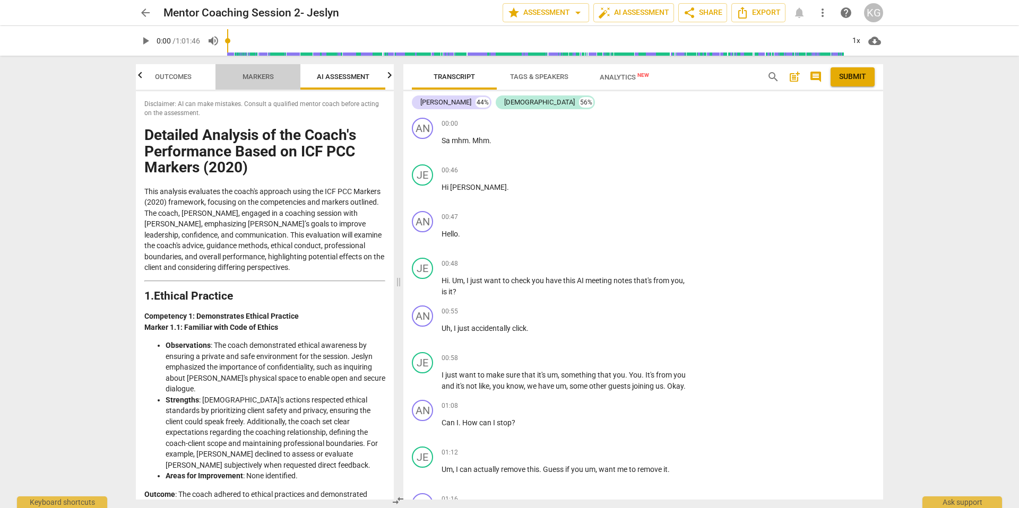
click at [253, 78] on span "Markers" at bounding box center [257, 77] width 31 height 8
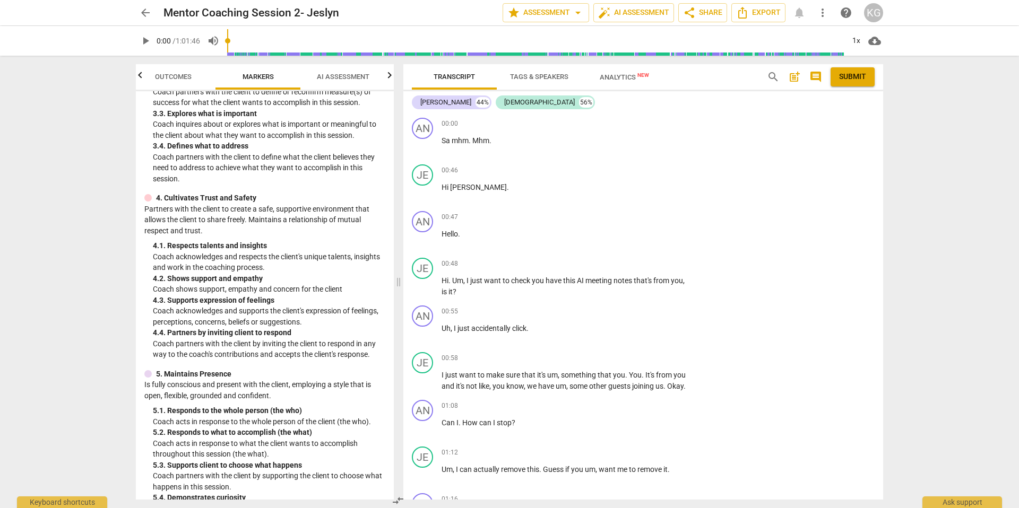
scroll to position [307, 0]
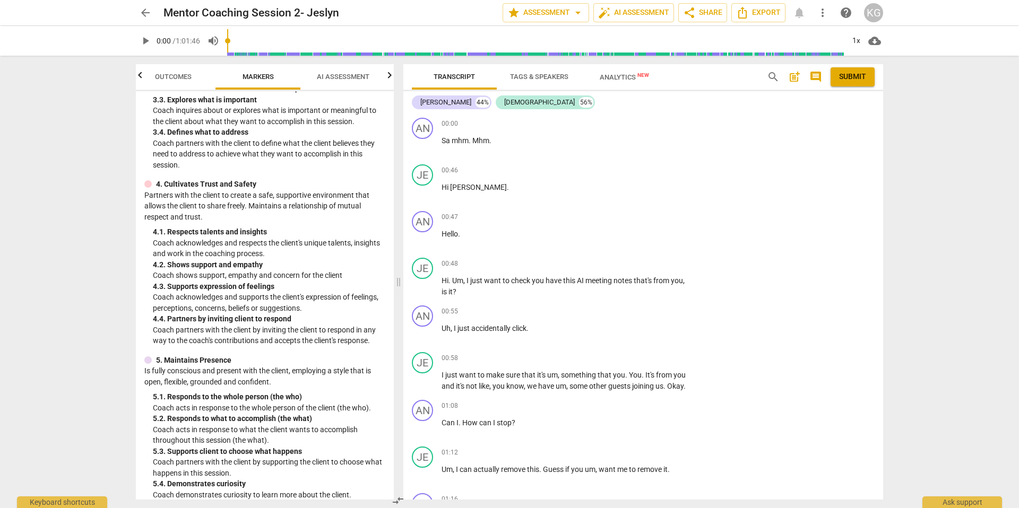
click at [319, 75] on span "AI Assessment" at bounding box center [343, 77] width 53 height 8
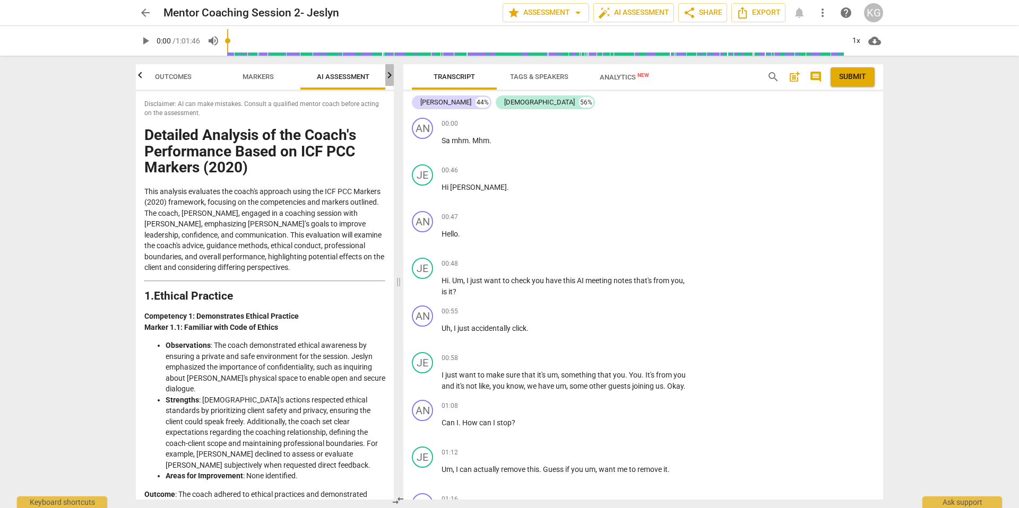
click at [388, 74] on icon "button" at bounding box center [390, 75] width 4 height 6
click at [347, 75] on span "Scores" at bounding box center [342, 77] width 25 height 8
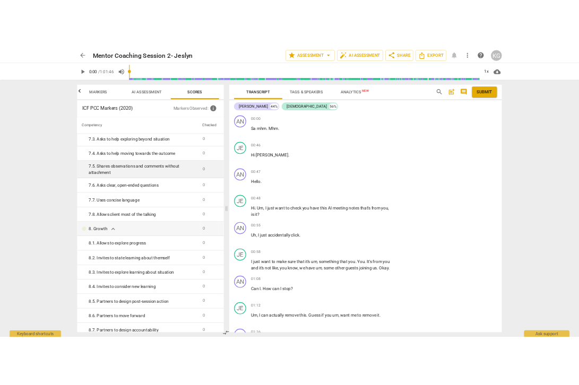
scroll to position [853, 0]
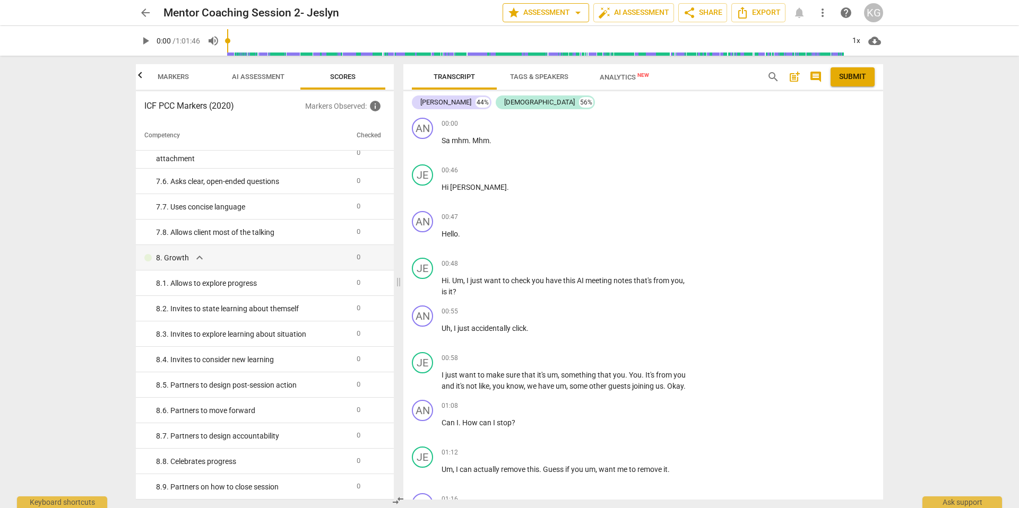
click at [575, 16] on span "arrow_drop_down" at bounding box center [577, 12] width 13 height 13
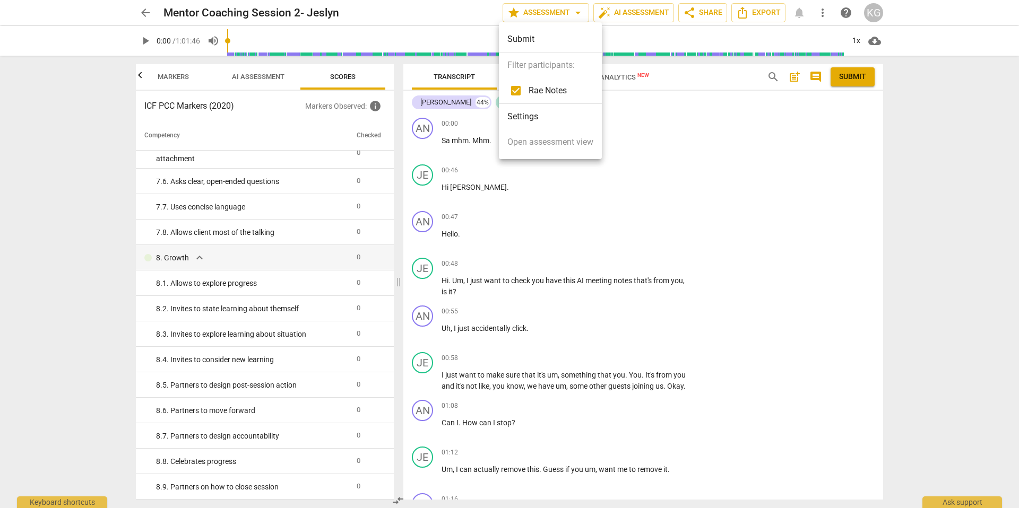
click at [520, 123] on li "Settings" at bounding box center [550, 116] width 103 height 25
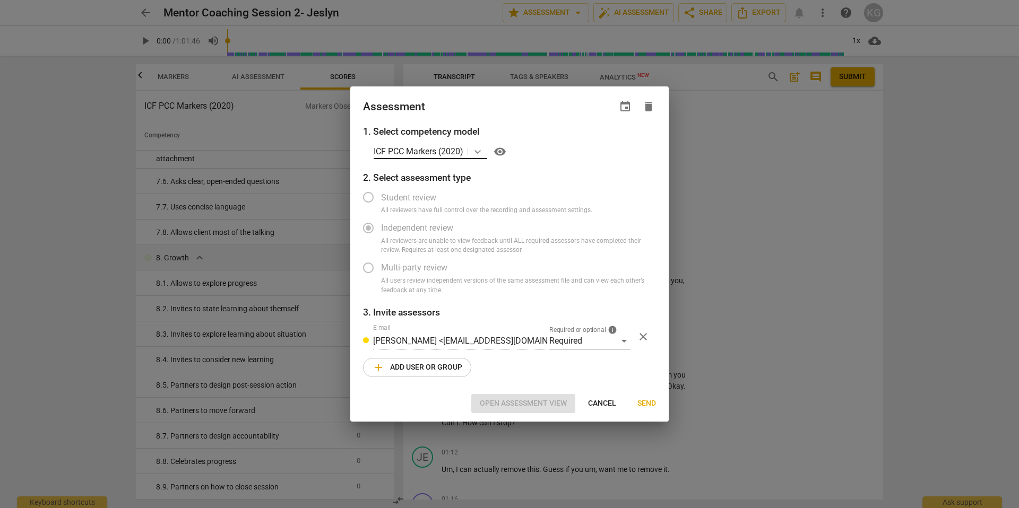
click at [477, 151] on icon at bounding box center [477, 151] width 11 height 11
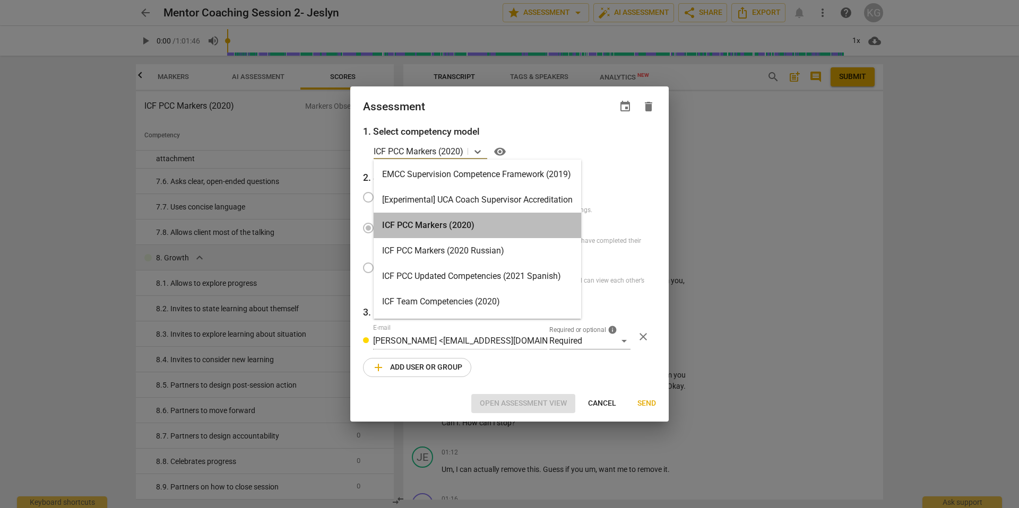
click at [474, 221] on div "ICF PCC Markers (2020)" at bounding box center [477, 225] width 207 height 25
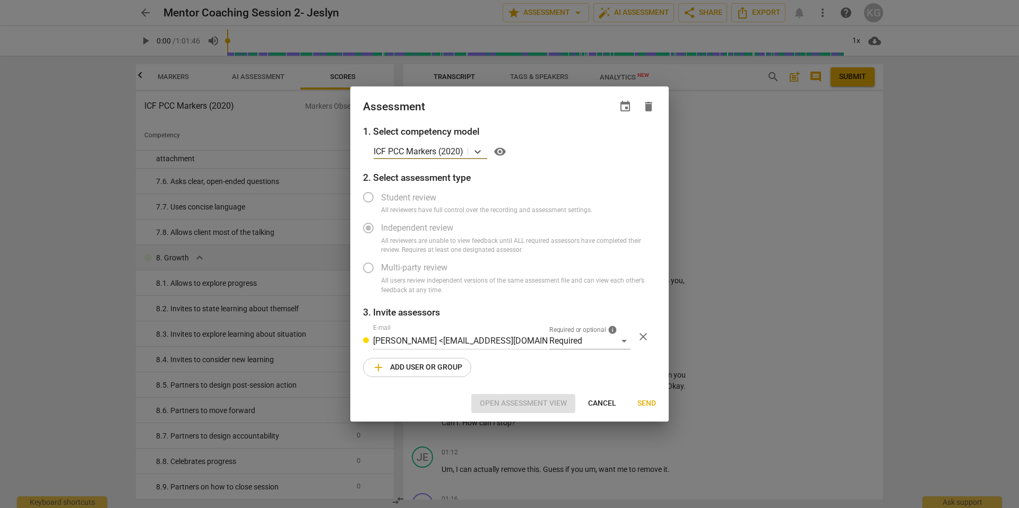
click at [419, 200] on span "Student review" at bounding box center [408, 198] width 55 height 12
click at [630, 343] on div "Required" at bounding box center [589, 341] width 81 height 17
click at [640, 322] on div at bounding box center [509, 254] width 1019 height 508
click at [647, 403] on span "Send" at bounding box center [646, 403] width 19 height 11
radio input "false"
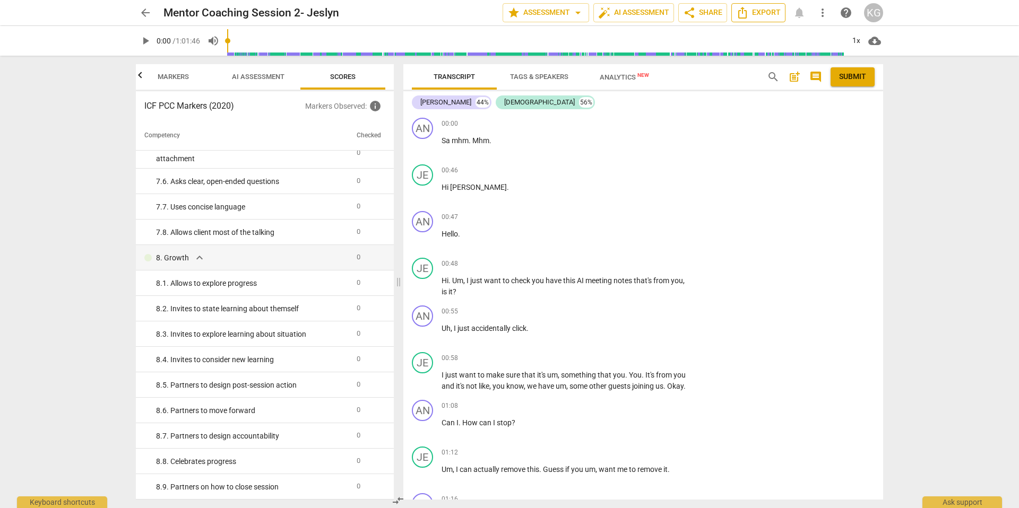
click at [779, 13] on span "Export" at bounding box center [758, 12] width 45 height 13
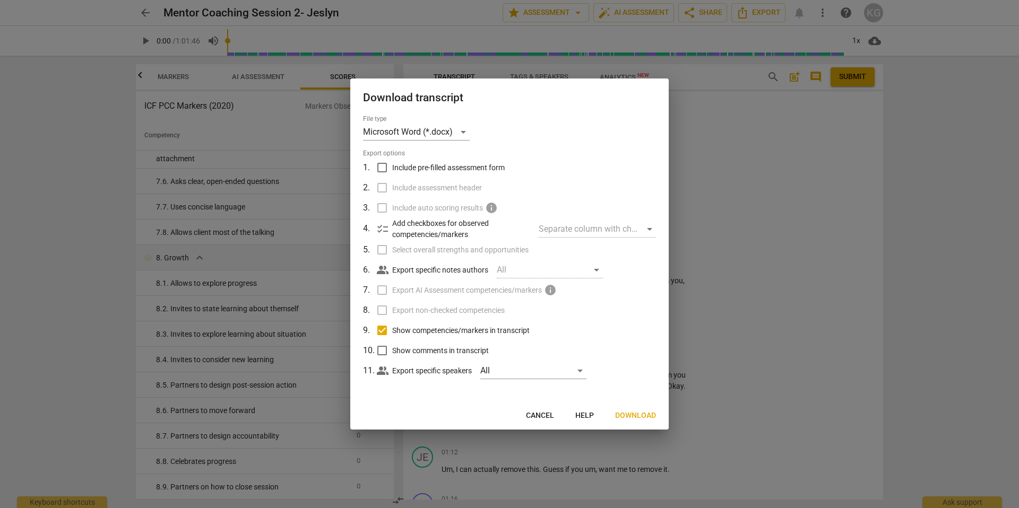
click at [652, 411] on span "Download" at bounding box center [635, 416] width 41 height 11
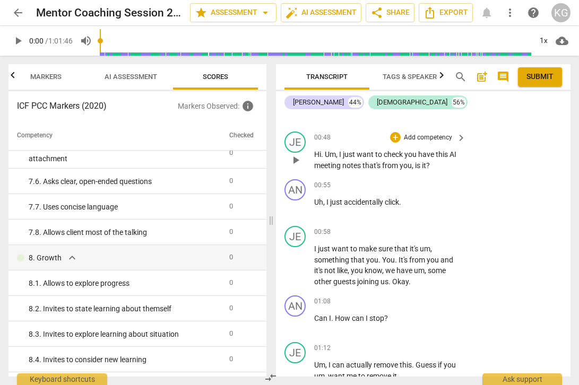
scroll to position [133, 0]
